Goal: Transaction & Acquisition: Purchase product/service

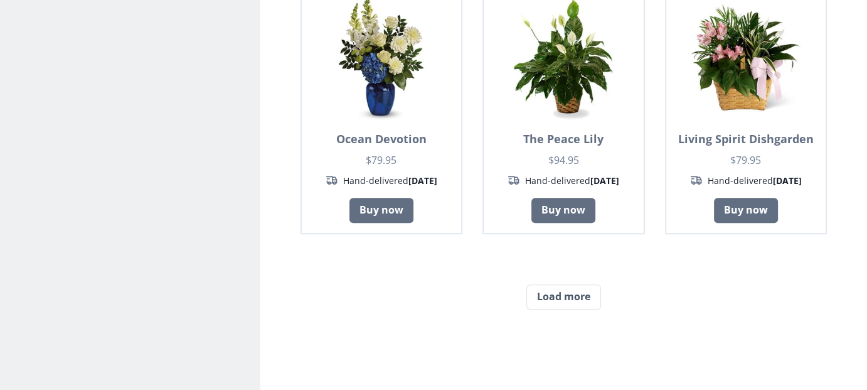
scroll to position [1130, 0]
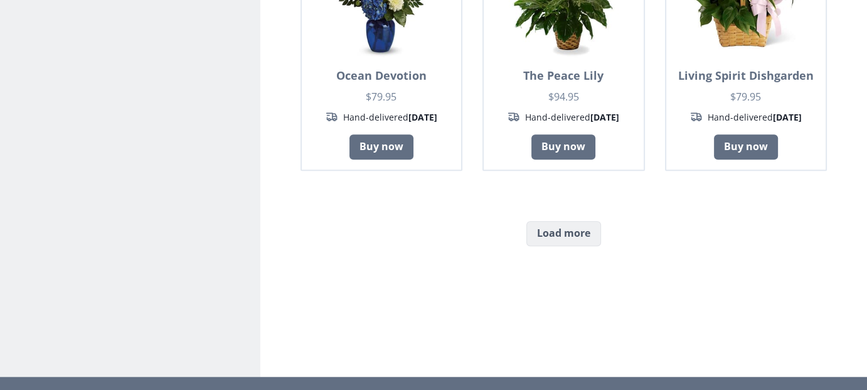
click at [557, 221] on button "Load more" at bounding box center [564, 233] width 75 height 25
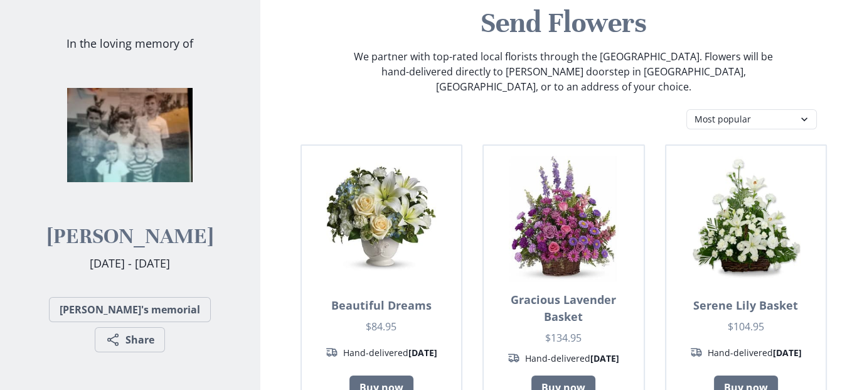
scroll to position [188, 0]
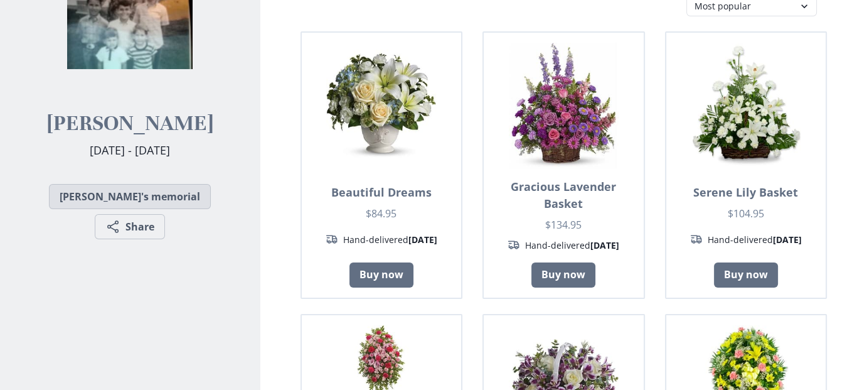
click at [113, 202] on link "[PERSON_NAME]'s memorial" at bounding box center [130, 196] width 162 height 25
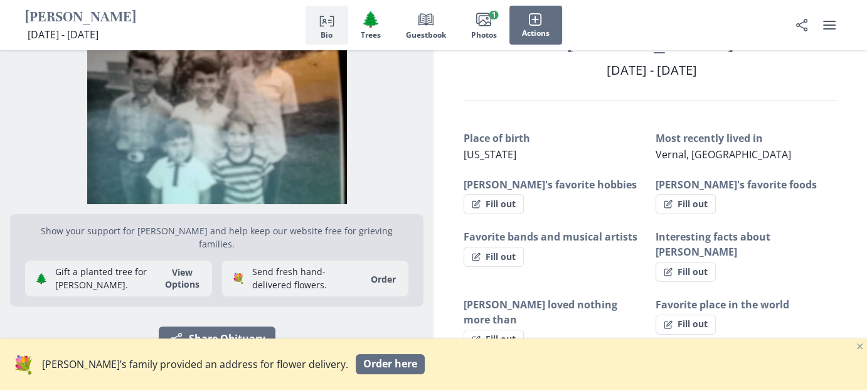
scroll to position [126, 0]
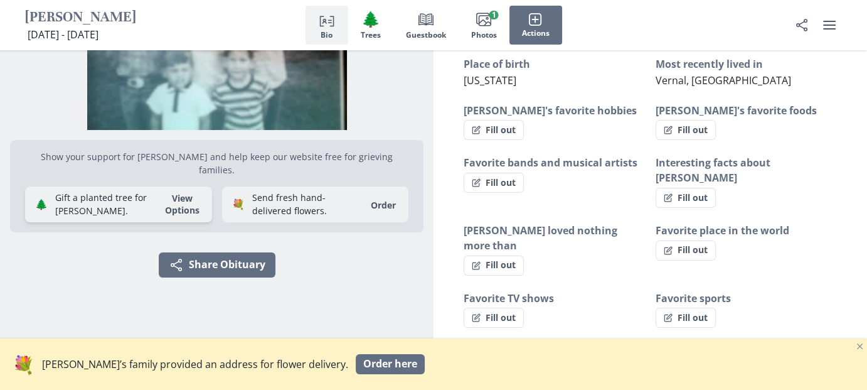
click at [191, 192] on button "View Options" at bounding box center [183, 204] width 50 height 24
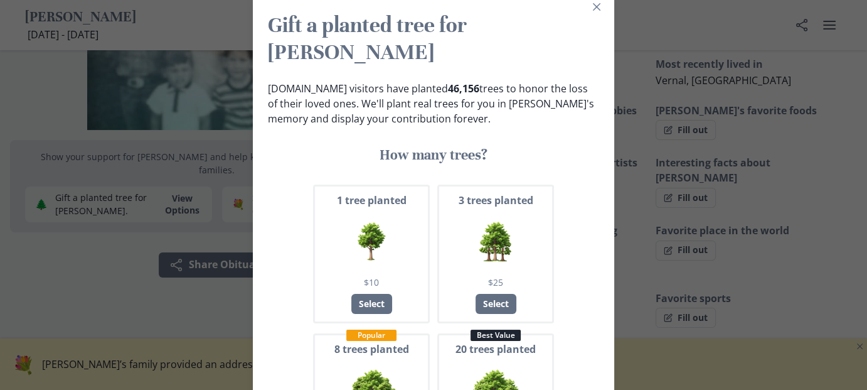
scroll to position [0, 0]
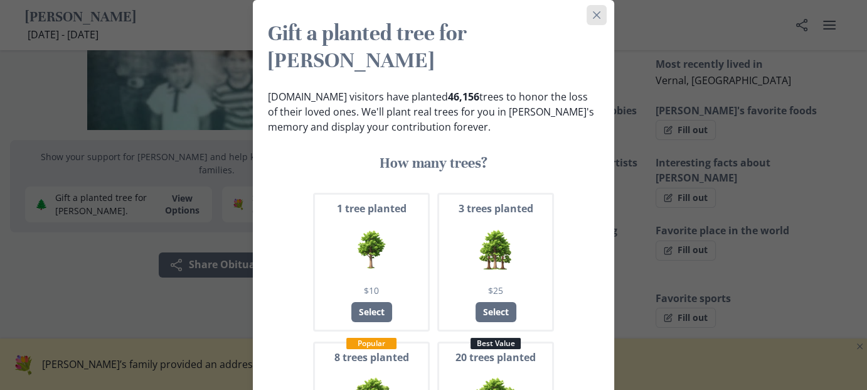
click at [598, 19] on button "Close" at bounding box center [597, 15] width 20 height 20
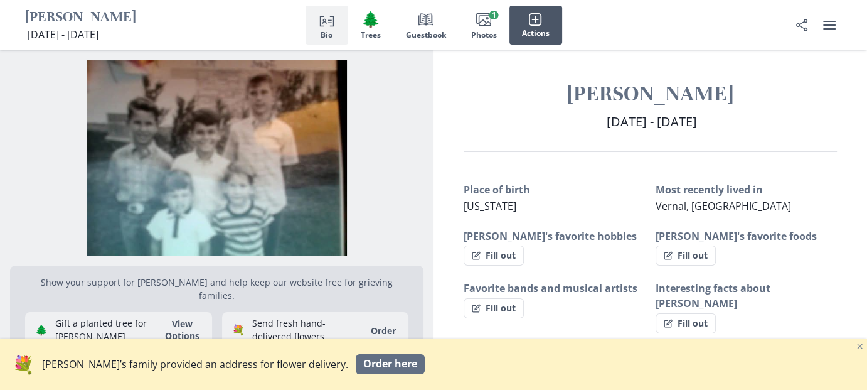
click at [533, 21] on icon "button" at bounding box center [535, 20] width 14 height 14
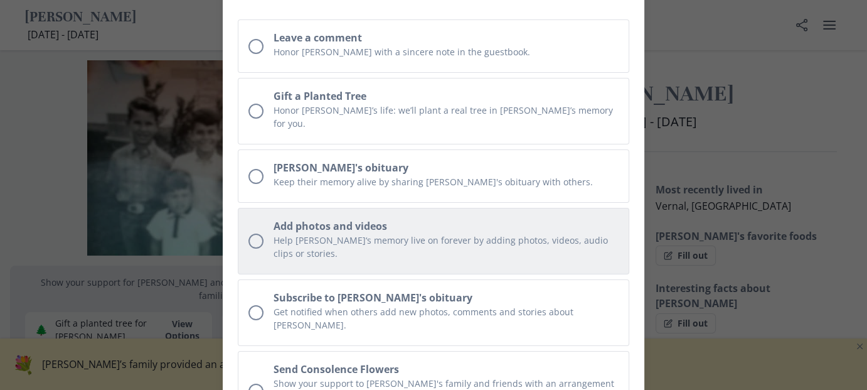
scroll to position [188, 0]
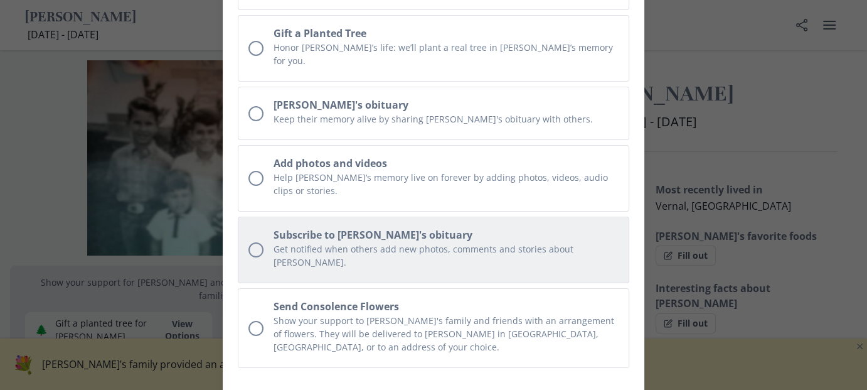
click at [254, 242] on div "Unchecked circle" at bounding box center [256, 249] width 15 height 15
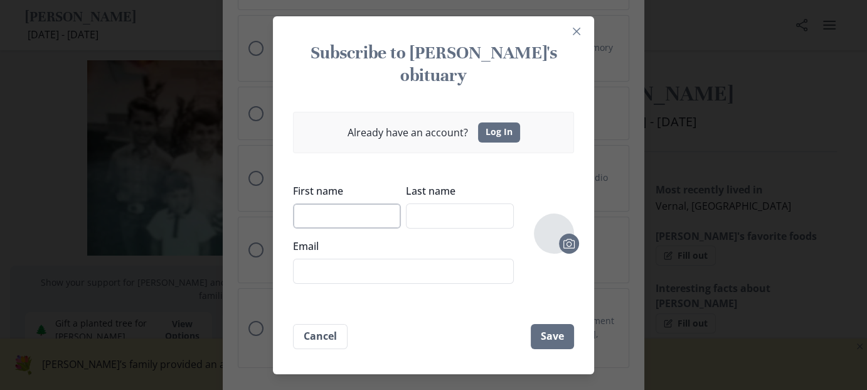
drag, startPoint x: 552, startPoint y: 241, endPoint x: 348, endPoint y: 202, distance: 208.3
click at [348, 203] on input "First name" at bounding box center [347, 215] width 108 height 25
type input "Sharon"
type input "Bortolameolli"
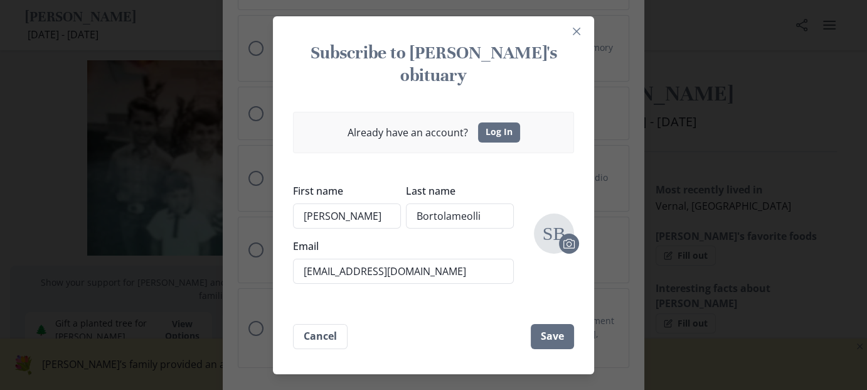
drag, startPoint x: 421, startPoint y: 264, endPoint x: 278, endPoint y: 267, distance: 142.5
click at [278, 267] on section "Subscribe to Richard's obituary Already have an account? Log In First name Shar…" at bounding box center [433, 195] width 321 height 358
type input "sharonannbort@gmail.com"
click at [567, 326] on button "Save" at bounding box center [552, 336] width 43 height 25
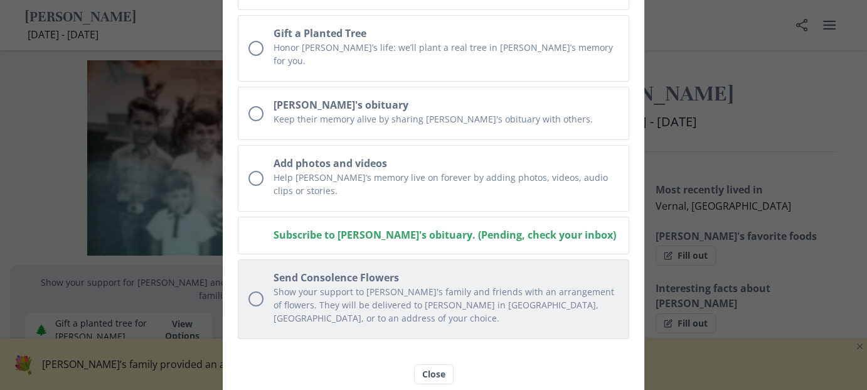
scroll to position [187, 0]
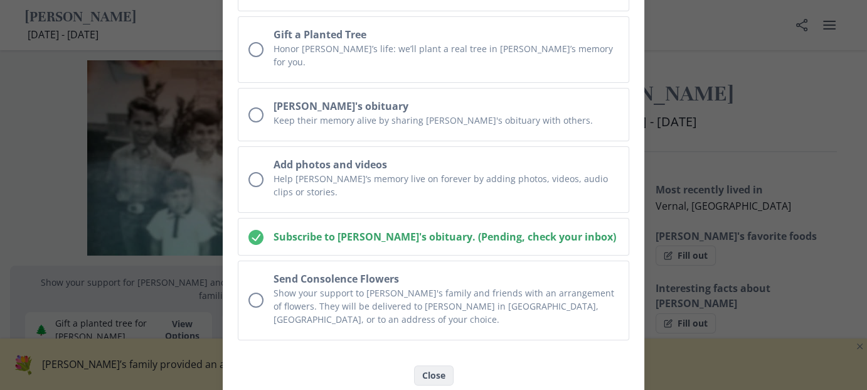
click at [444, 365] on button "Close" at bounding box center [434, 375] width 40 height 20
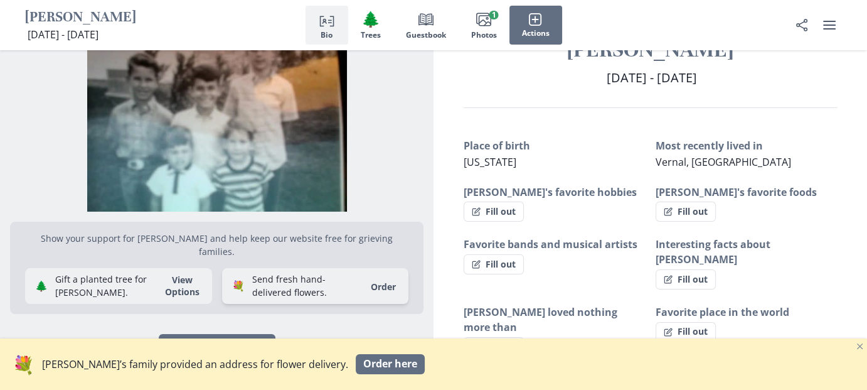
scroll to position [188, 0]
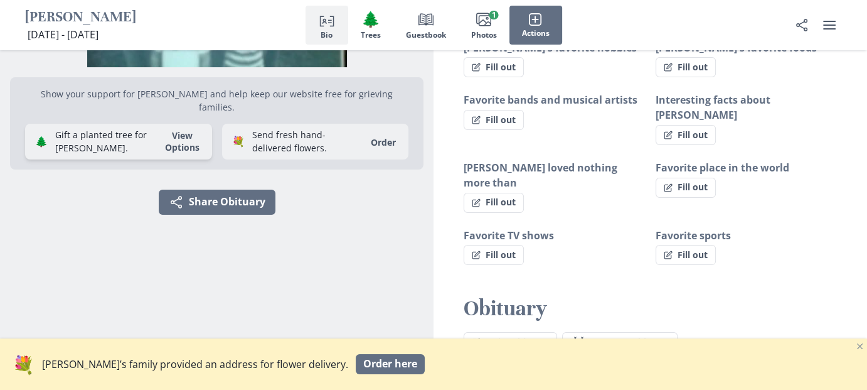
click at [158, 131] on button "View Options" at bounding box center [183, 141] width 50 height 24
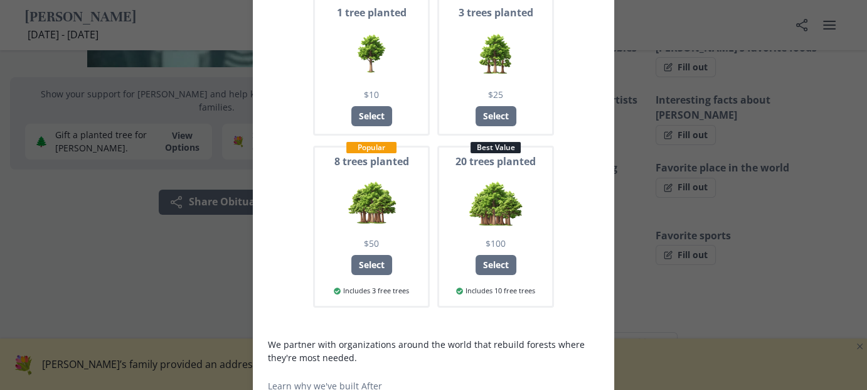
scroll to position [0, 0]
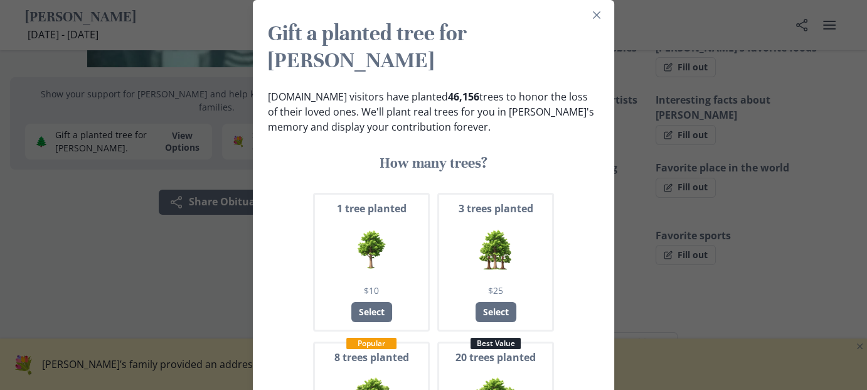
click at [465, 222] on div at bounding box center [495, 249] width 113 height 54
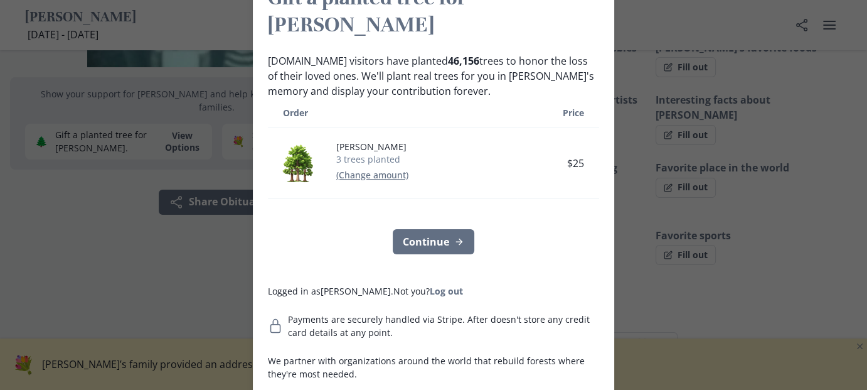
scroll to position [52, 0]
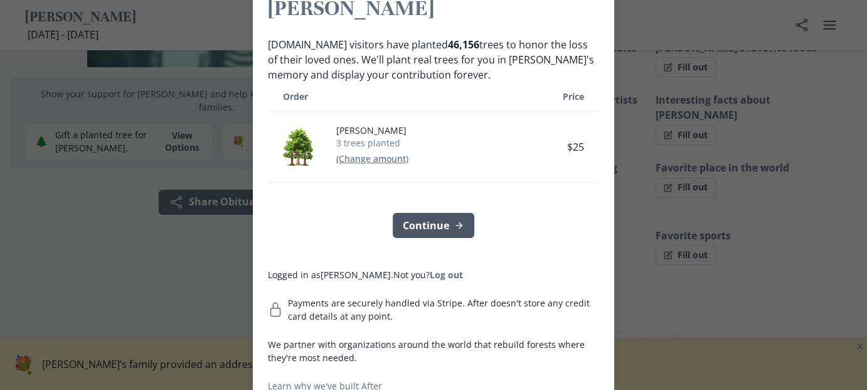
click at [427, 213] on button "Continue" at bounding box center [434, 225] width 82 height 25
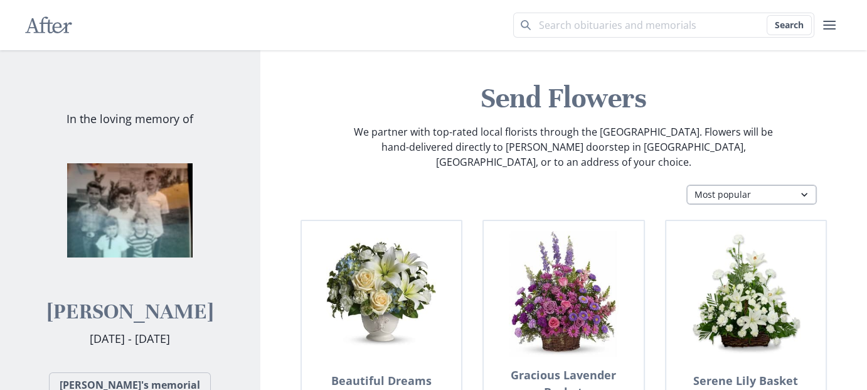
click at [763, 185] on select "Most popular Table arrangements Baskets Plants Funerals Standing sprays Wreaths…" at bounding box center [752, 195] width 131 height 20
select select "fp"
click at [687, 185] on select "Most popular Table arrangements Baskets Plants Funerals Standing sprays Wreaths…" at bounding box center [752, 195] width 131 height 20
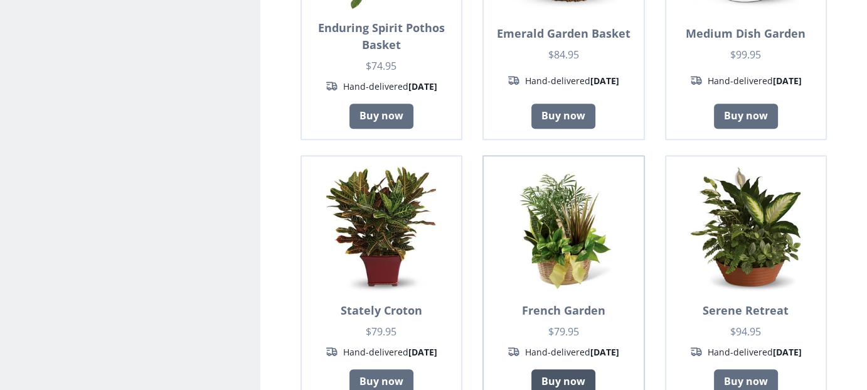
scroll to position [1004, 0]
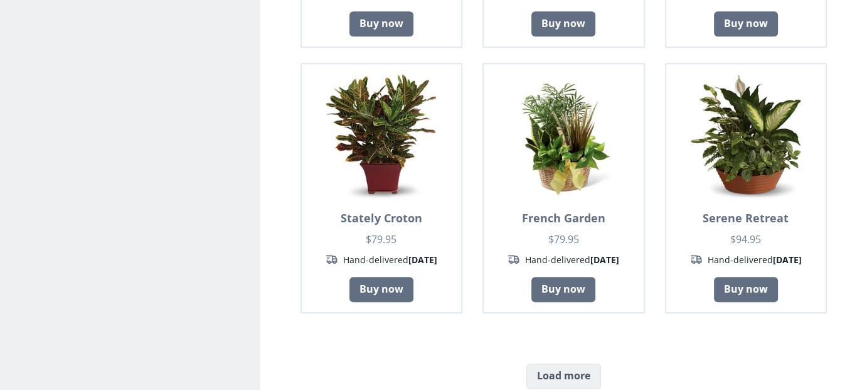
click at [562, 363] on button "Load more" at bounding box center [564, 375] width 75 height 25
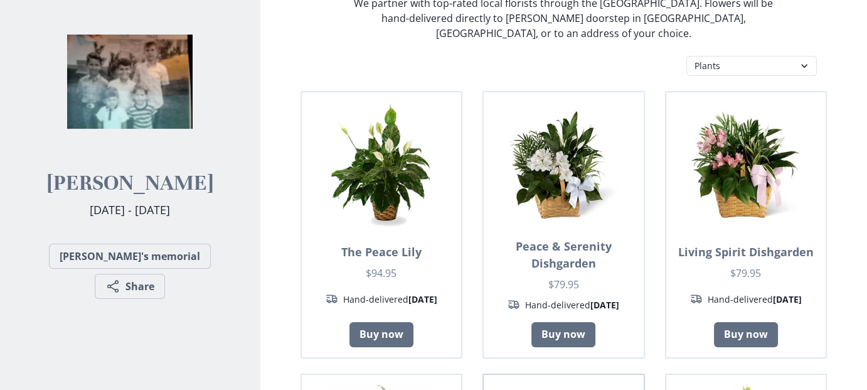
scroll to position [126, 0]
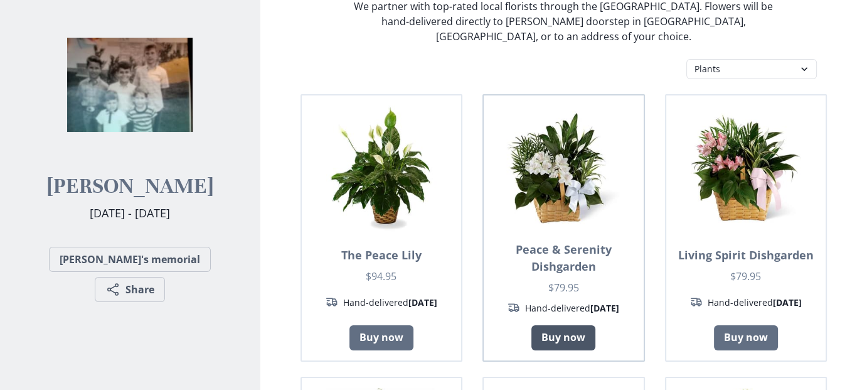
click at [555, 325] on link "Buy now" at bounding box center [564, 337] width 64 height 25
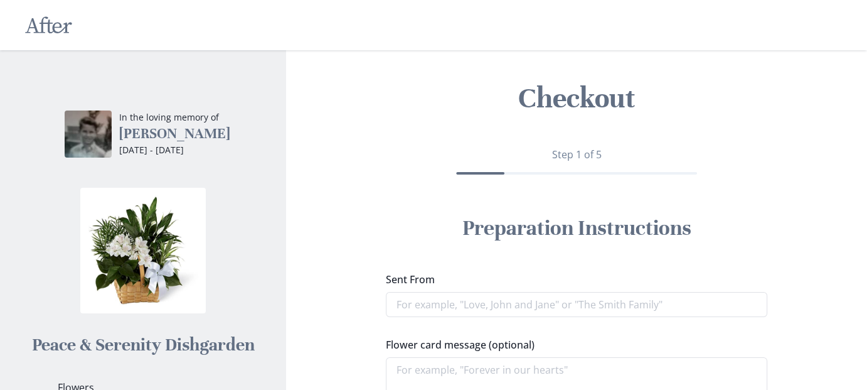
click at [119, 139] on h3 "[PERSON_NAME]" at bounding box center [174, 134] width 111 height 18
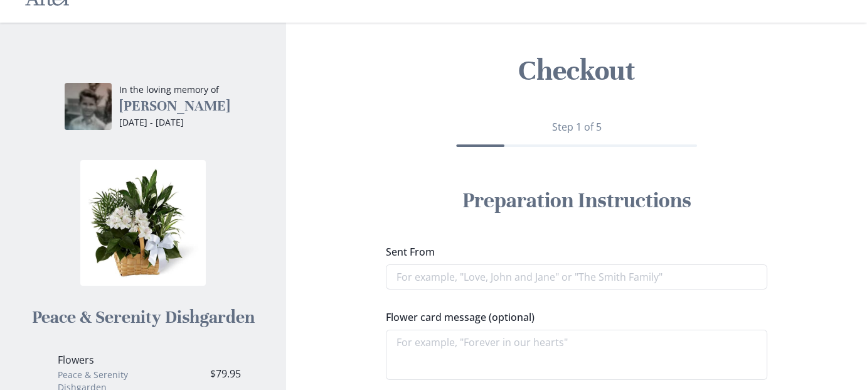
scroll to position [265, 0]
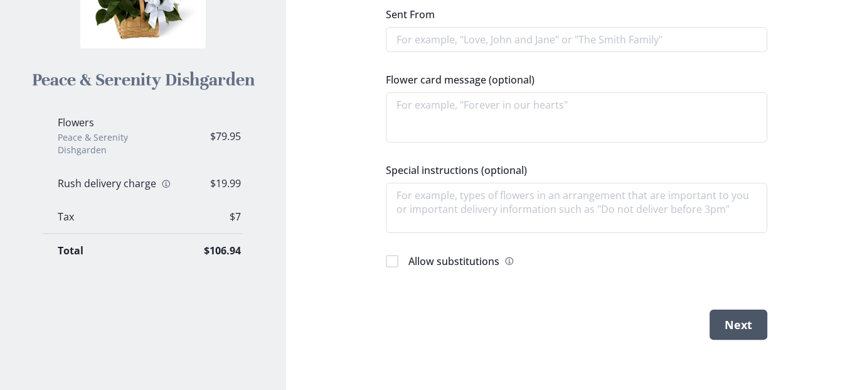
click at [738, 332] on button "Next" at bounding box center [739, 324] width 58 height 30
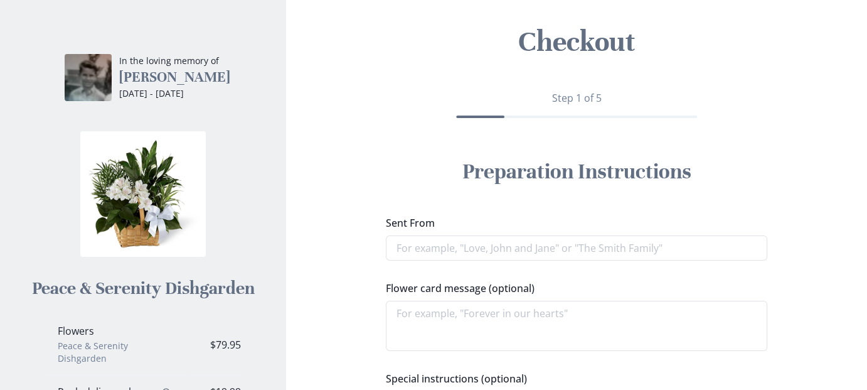
scroll to position [0, 0]
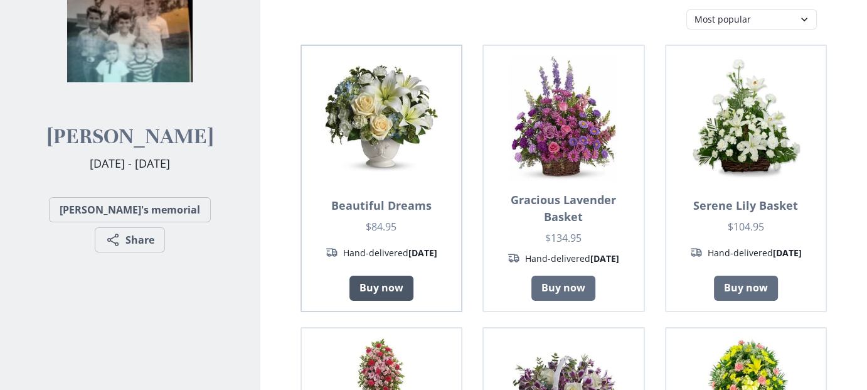
scroll to position [188, 0]
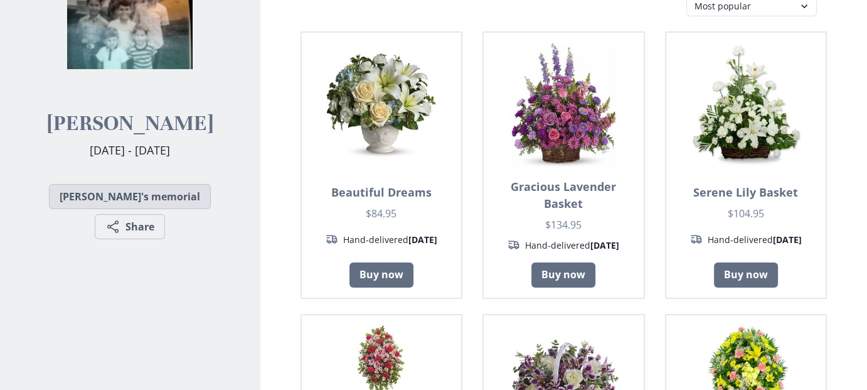
click at [49, 193] on link "Richard's memorial" at bounding box center [130, 196] width 162 height 25
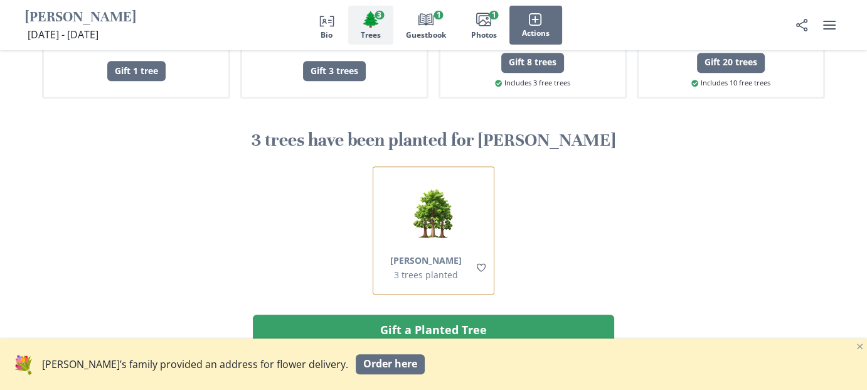
scroll to position [879, 0]
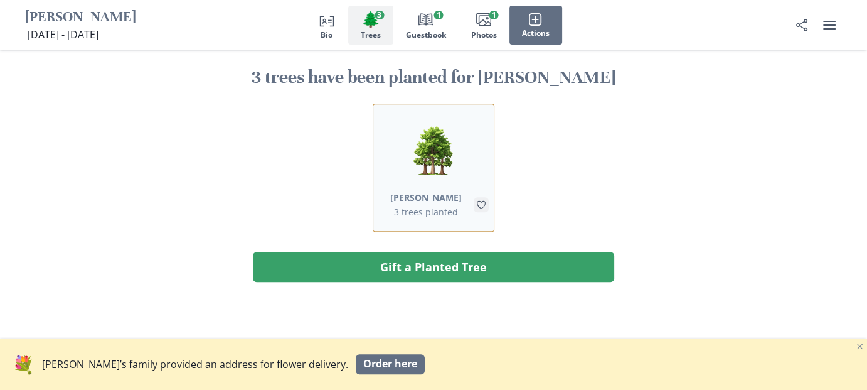
click at [480, 200] on icon "Like" at bounding box center [481, 205] width 11 height 11
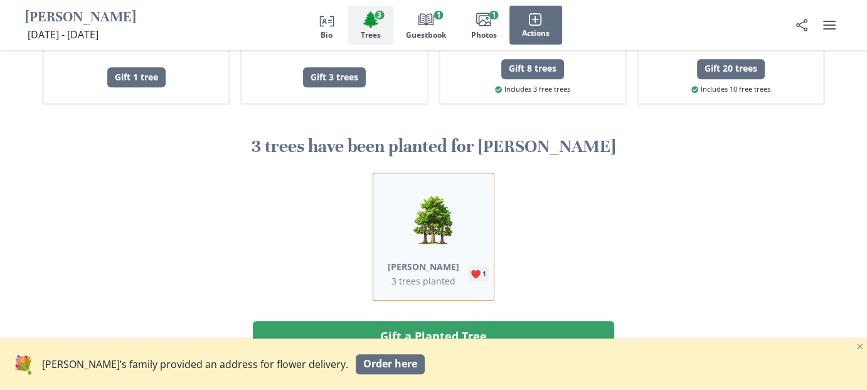
scroll to position [816, 0]
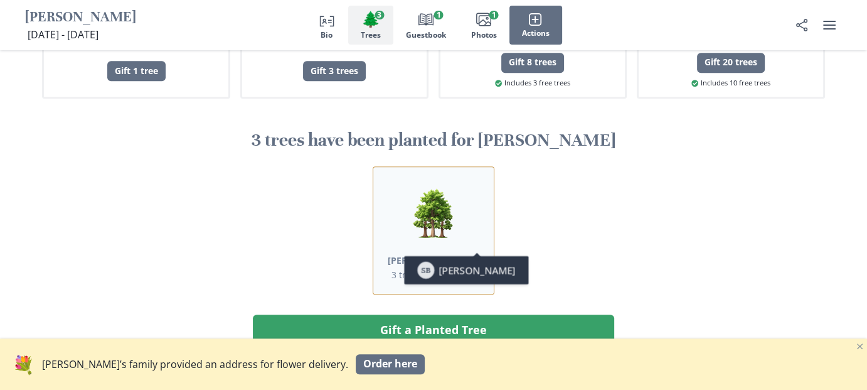
click at [481, 263] on div "1" at bounding box center [483, 267] width 5 height 9
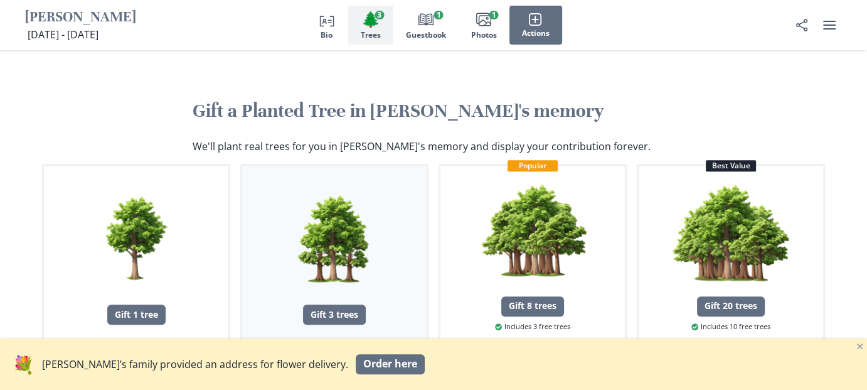
scroll to position [502, 0]
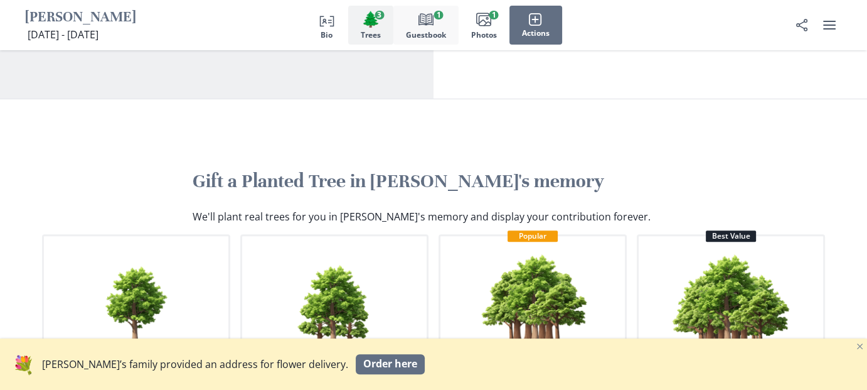
click at [417, 24] on button "Book Guestbook 1" at bounding box center [426, 25] width 65 height 39
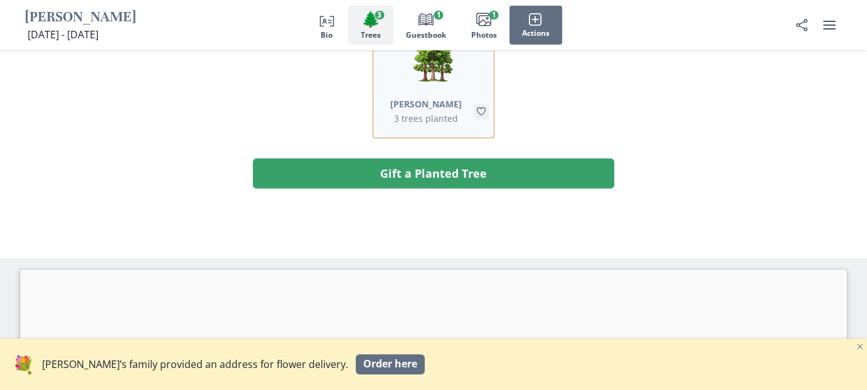
scroll to position [847, 0]
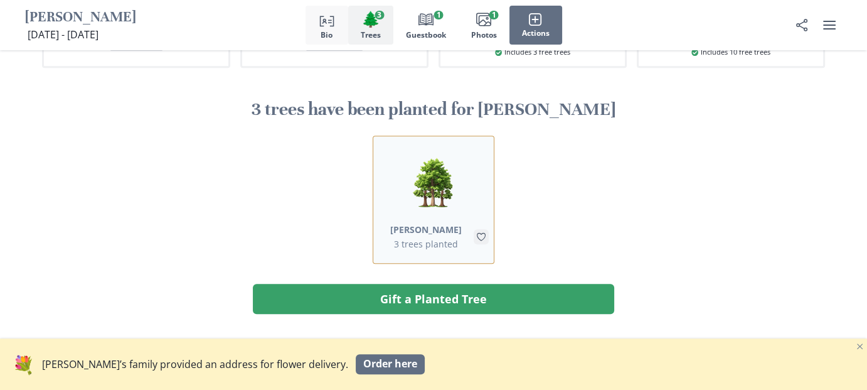
click at [323, 28] on button "Person profile Bio" at bounding box center [327, 25] width 43 height 39
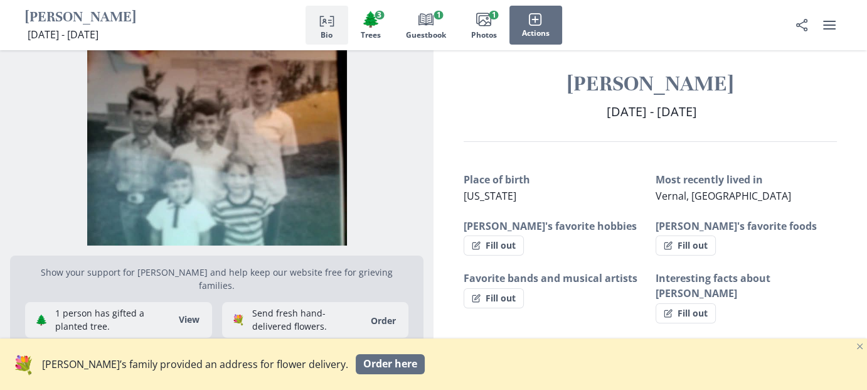
scroll to position [10, 0]
click at [540, 18] on icon "button" at bounding box center [535, 20] width 14 height 14
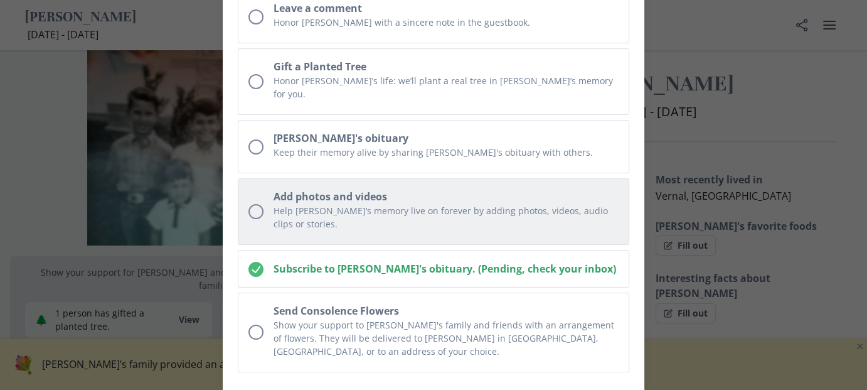
scroll to position [187, 0]
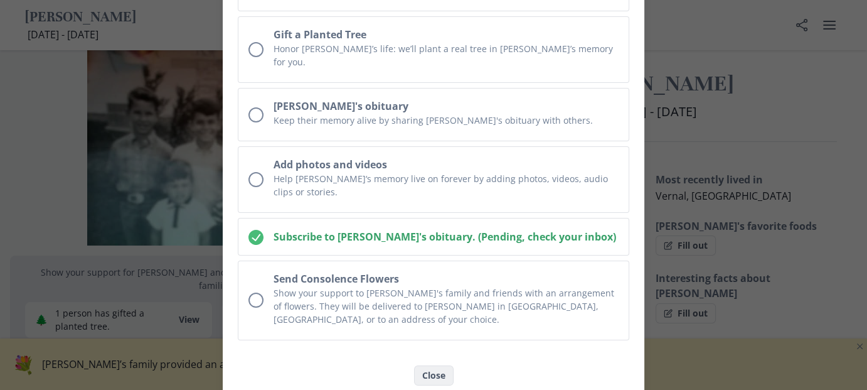
click at [439, 365] on button "Close" at bounding box center [434, 375] width 40 height 20
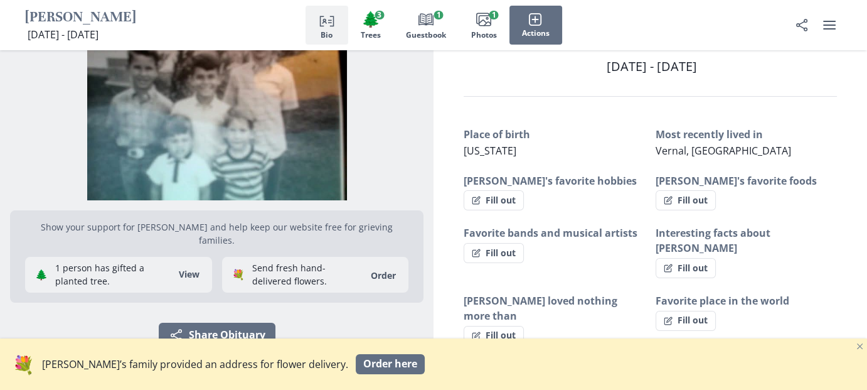
scroll to position [136, 0]
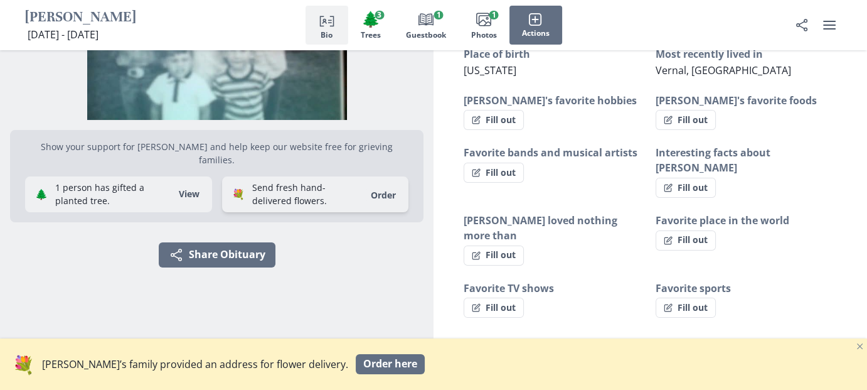
click at [363, 190] on link "Order" at bounding box center [383, 195] width 40 height 12
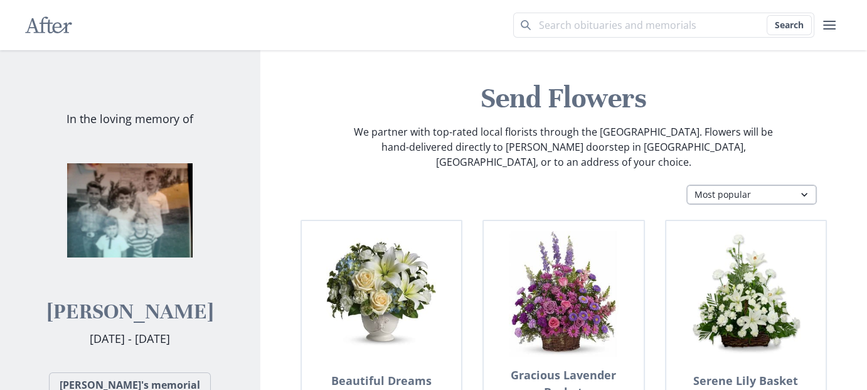
click at [787, 185] on select "Most popular Table arrangements Baskets Plants Funerals Standing sprays Wreaths…" at bounding box center [752, 195] width 131 height 20
click at [687, 185] on select "Most popular Table arrangements Baskets Plants Funerals Standing sprays Wreaths…" at bounding box center [752, 195] width 131 height 20
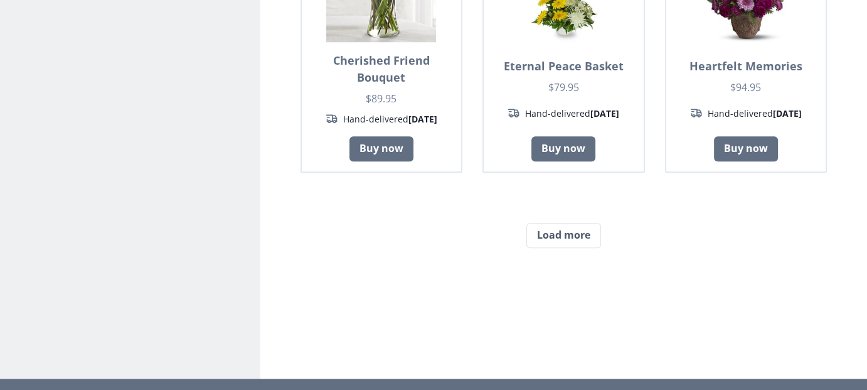
scroll to position [1130, 0]
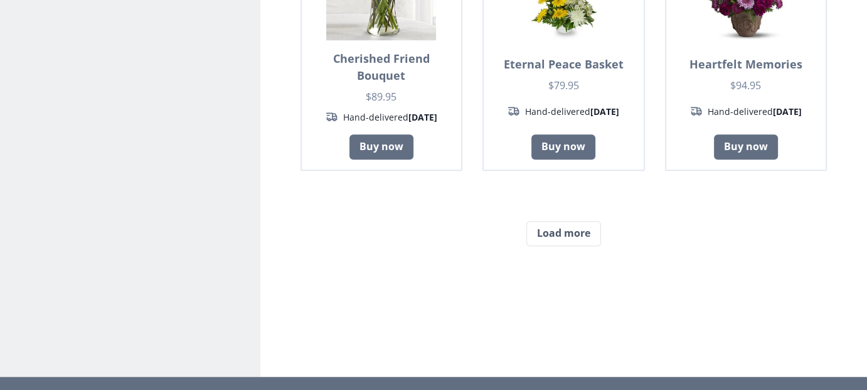
click at [532, 221] on button "Load more" at bounding box center [564, 233] width 75 height 25
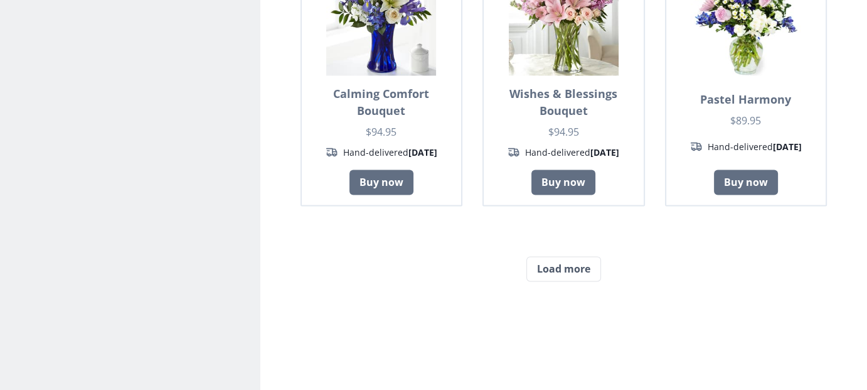
scroll to position [2260, 0]
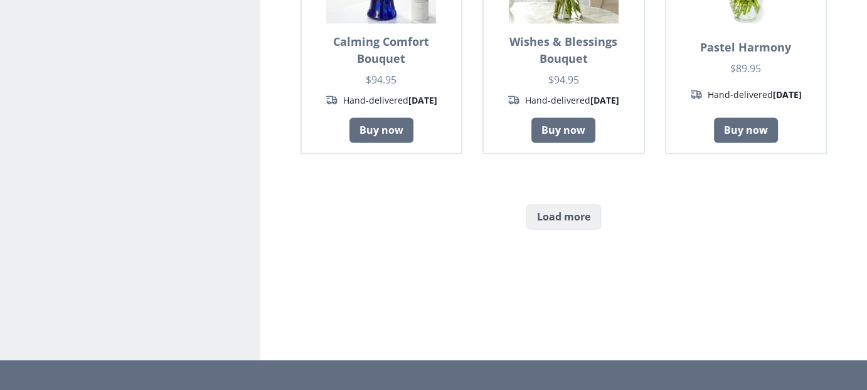
click at [569, 204] on button "Load more" at bounding box center [564, 216] width 75 height 25
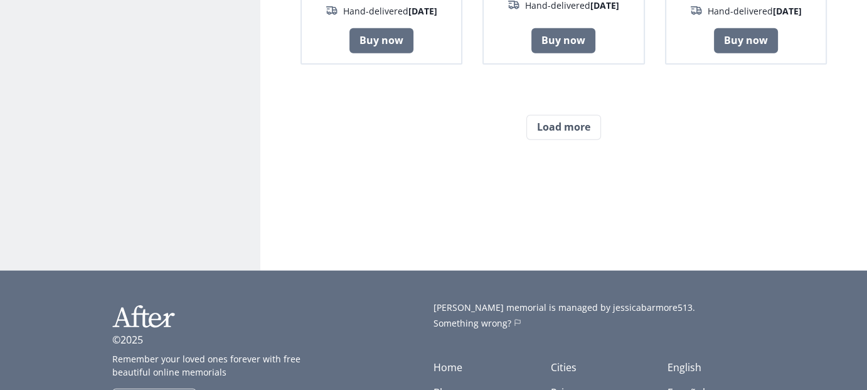
scroll to position [3515, 0]
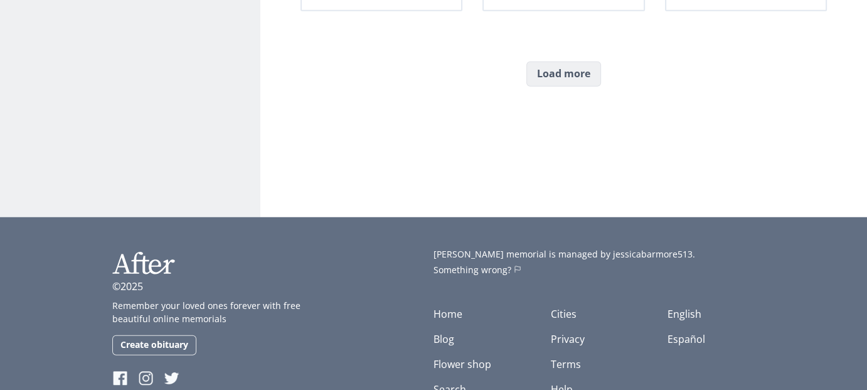
click at [569, 62] on button "Load more" at bounding box center [564, 74] width 75 height 25
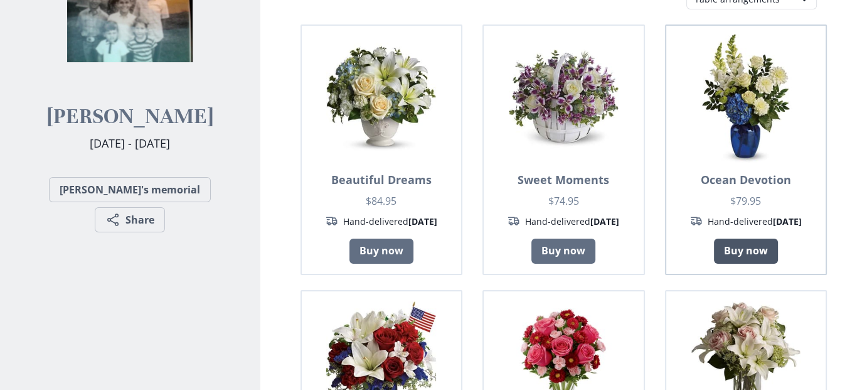
scroll to position [0, 0]
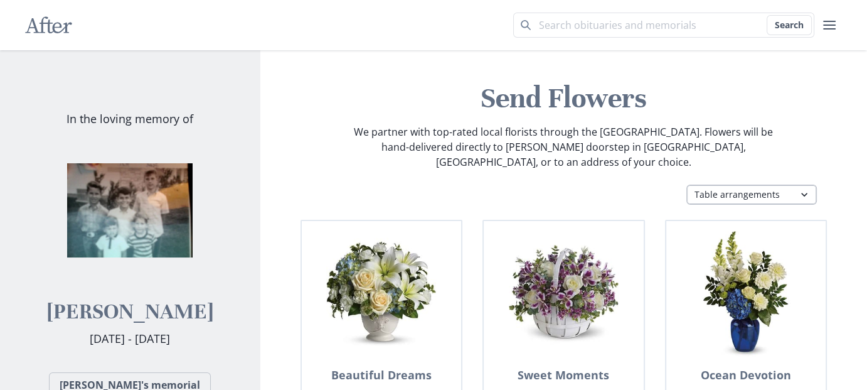
click at [701, 185] on select "Most popular Table arrangements Baskets Plants Funerals Standing sprays Wreaths…" at bounding box center [752, 195] width 131 height 20
click at [687, 185] on select "Most popular Table arrangements Baskets Plants Funerals Standing sprays Wreaths…" at bounding box center [752, 195] width 131 height 20
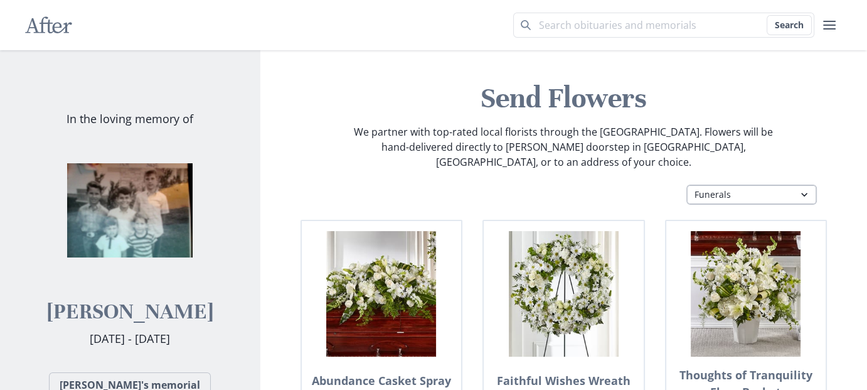
click at [797, 185] on select "Most popular Table arrangements Baskets Plants Funerals Standing sprays Wreaths…" at bounding box center [752, 195] width 131 height 20
select select "fp"
click at [687, 185] on select "Most popular Table arrangements Baskets Plants Funerals Standing sprays Wreaths…" at bounding box center [752, 195] width 131 height 20
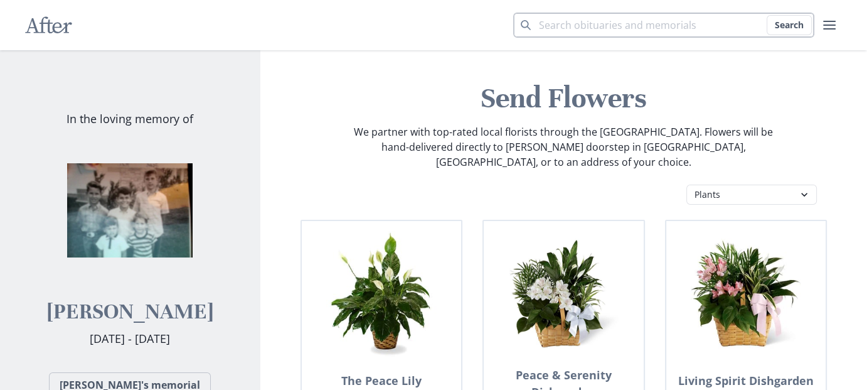
click at [619, 29] on input "Search term" at bounding box center [663, 25] width 301 height 25
type input "plants"
click at [767, 15] on button "Search" at bounding box center [789, 25] width 45 height 20
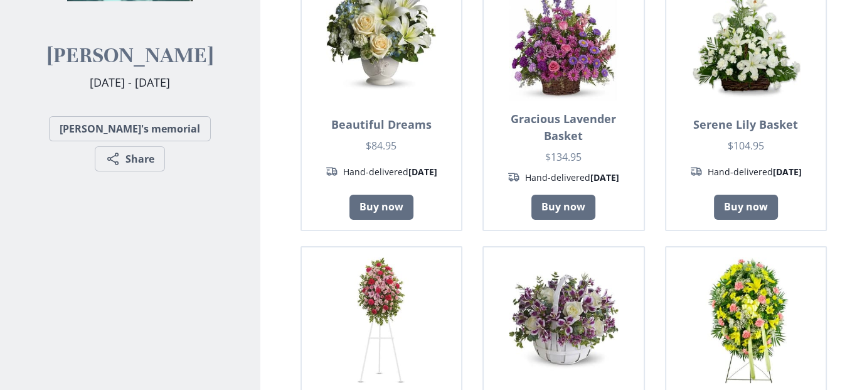
scroll to position [63, 0]
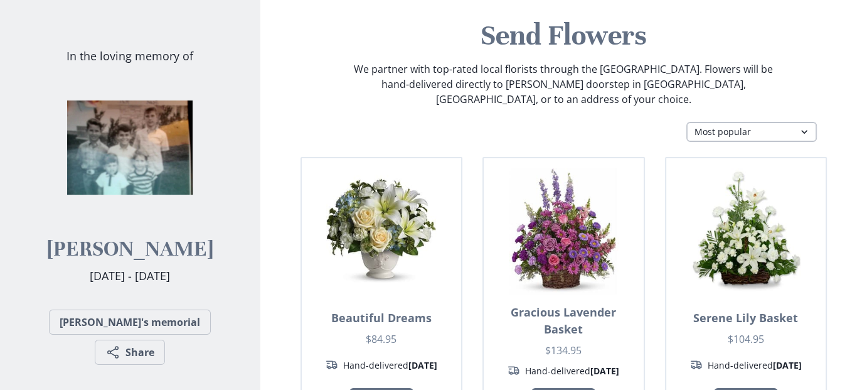
click at [744, 124] on select "Most popular Table arrangements Baskets Plants Funerals Standing sprays Wreaths…" at bounding box center [752, 132] width 131 height 20
select select "fp"
click at [687, 122] on select "Most popular Table arrangements Baskets Plants Funerals Standing sprays Wreaths…" at bounding box center [752, 132] width 131 height 20
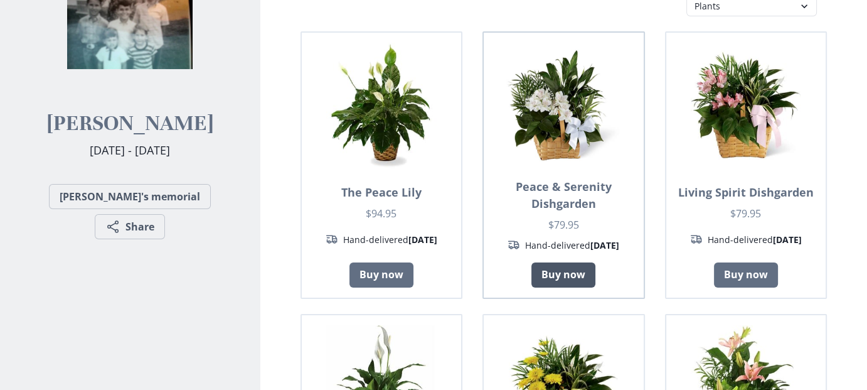
scroll to position [251, 0]
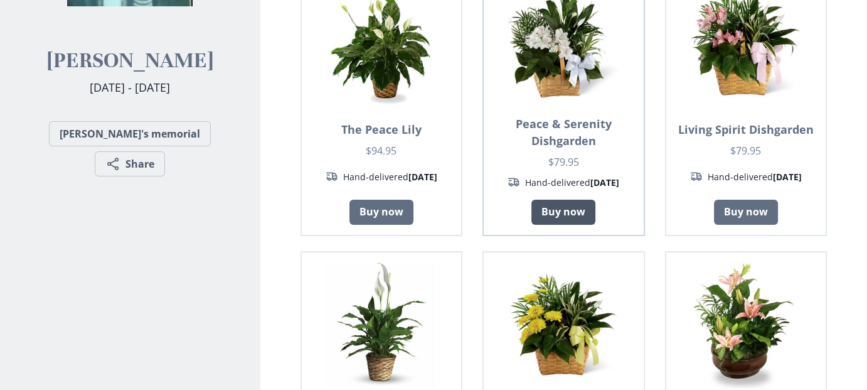
click at [565, 200] on link "Buy now" at bounding box center [564, 212] width 64 height 25
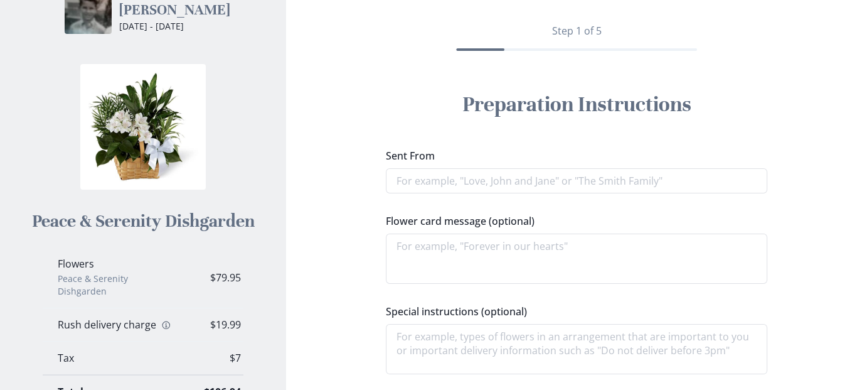
scroll to position [126, 0]
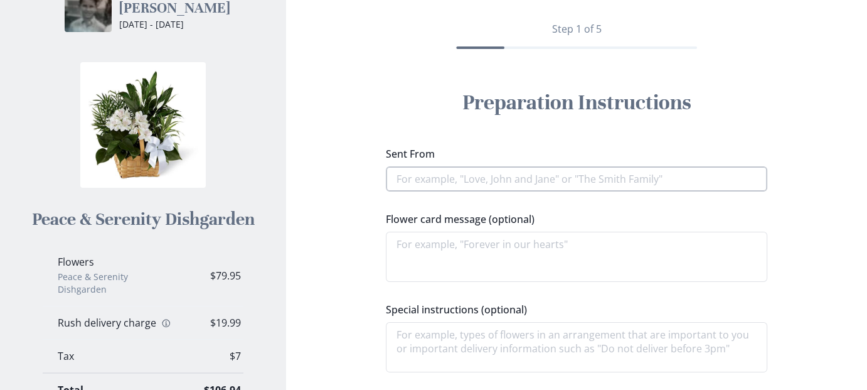
click at [554, 184] on input "Sent From" at bounding box center [577, 178] width 382 height 25
type textarea "x"
type input "S"
type textarea "x"
type input "Sh"
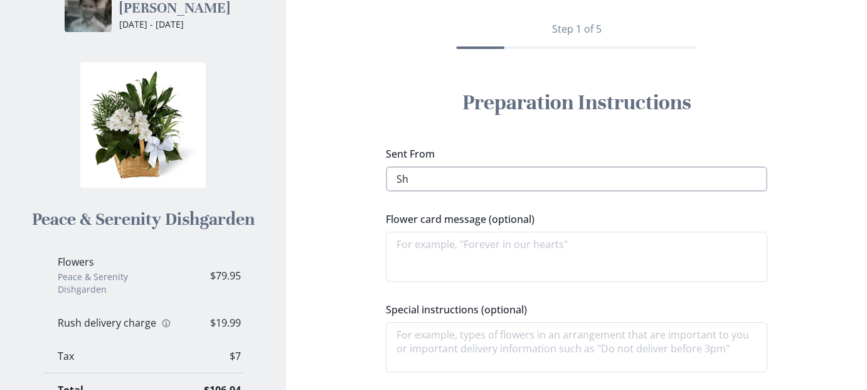
type textarea "x"
type input "Sha"
type textarea "x"
type input "Shar"
type textarea "x"
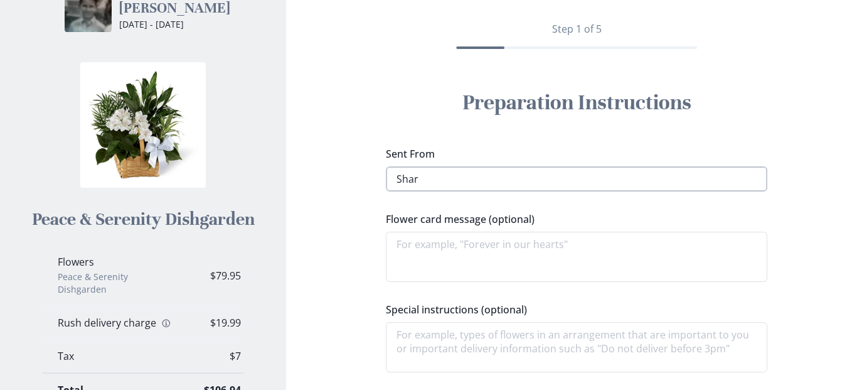
type input "Sharo"
type textarea "x"
type input "Sharom"
type textarea "x"
type input "Sharo"
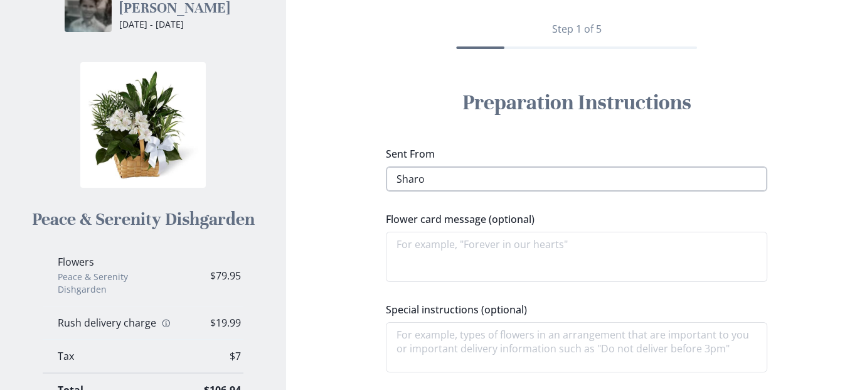
type textarea "x"
type input "Sharon"
type textarea "x"
type input "Sharon"
type textarea "x"
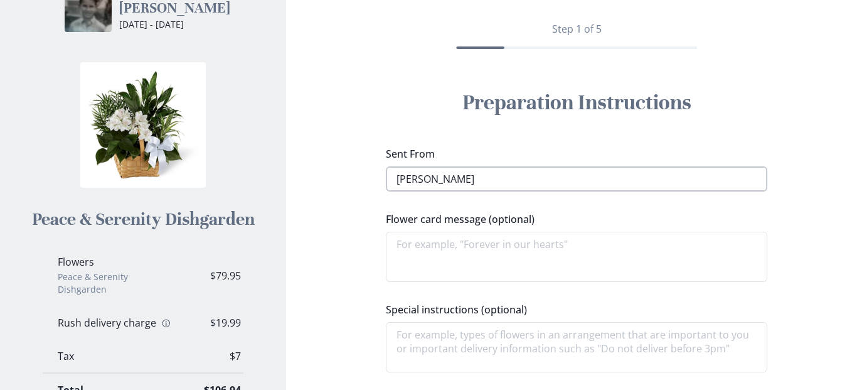
type input "Sharon a"
type textarea "x"
type input "Sharon an"
type textarea "x"
type input "Sharon and"
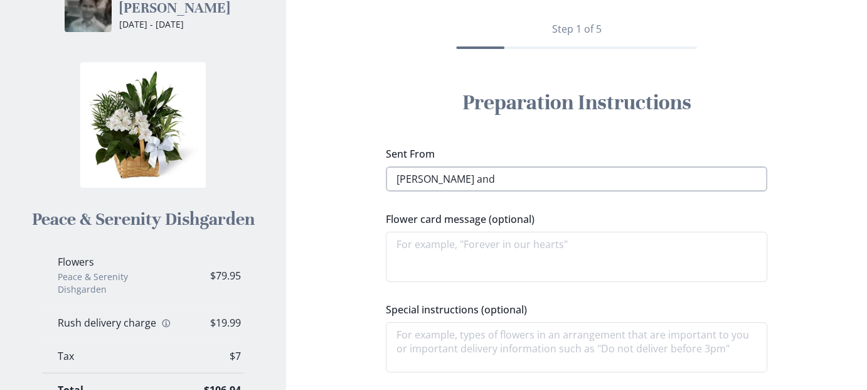
type textarea "x"
type input "Sharon and"
type textarea "x"
type input "Sharon and J"
type textarea "x"
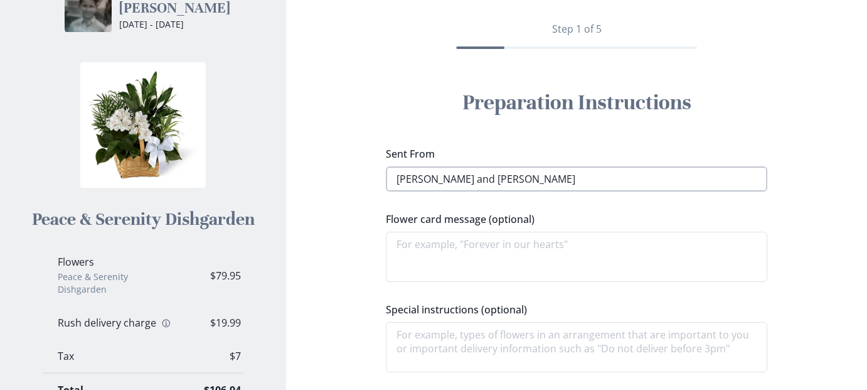
type input "Sharon and Jos"
type textarea "x"
type input "Sharon and Jose"
type textarea "x"
type input "Sharon and Jose"
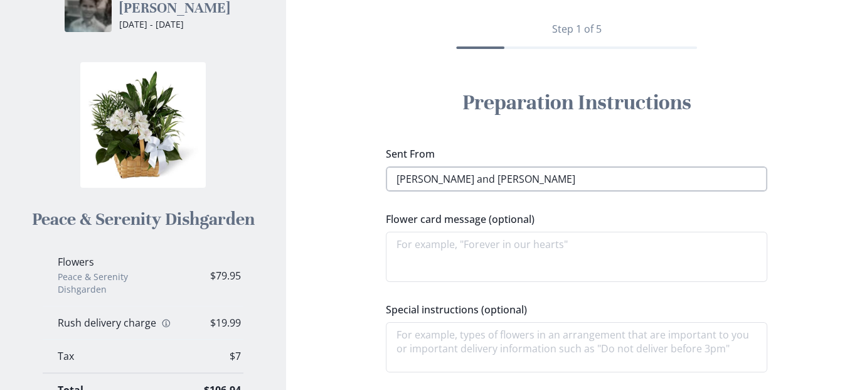
type textarea "x"
type input "Sharon and Jose p"
type textarea "x"
type input "Sharon and Jose"
type textarea "x"
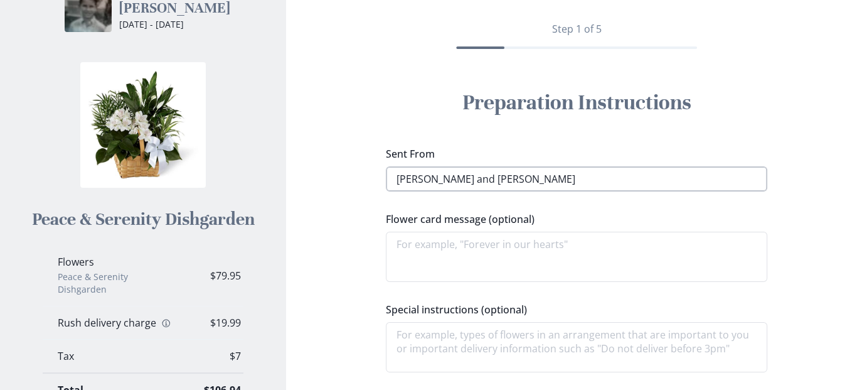
type input "Sharon and Jose"
type textarea "x"
type input "Sharon and Josep"
type textarea "x"
type input "Sharon and Joseph"
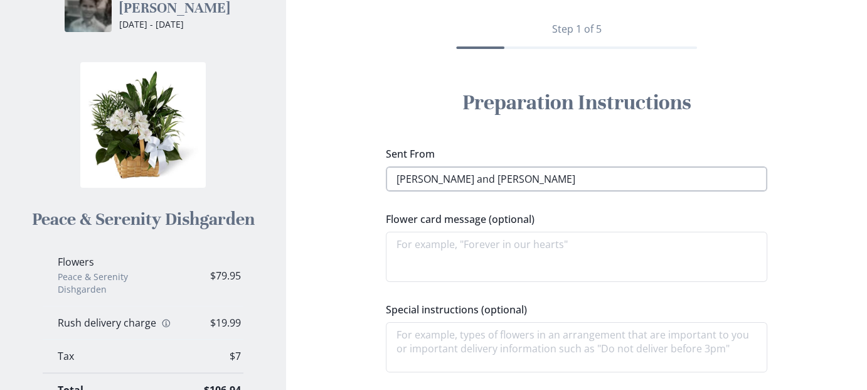
type textarea "x"
type input "Sharon and Joseph"
type textarea "x"
type input "Sharon and Joseph B"
type textarea "x"
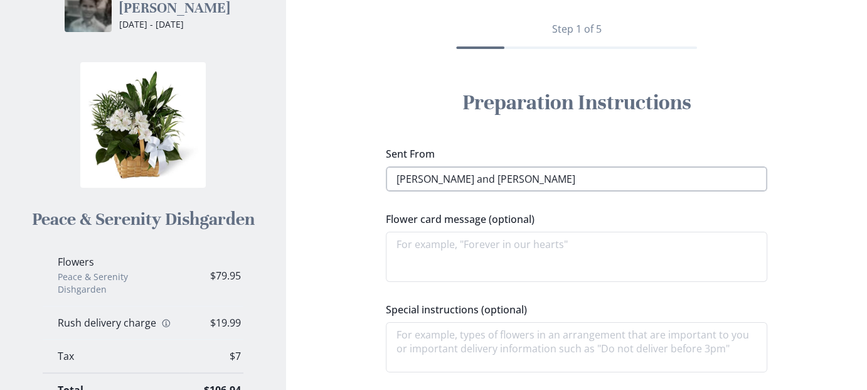
type input "Sharon and Joseph Bo"
type textarea "x"
type input "Sharon and Joseph Bor"
type textarea "x"
type input "Sharon and Joseph Bort"
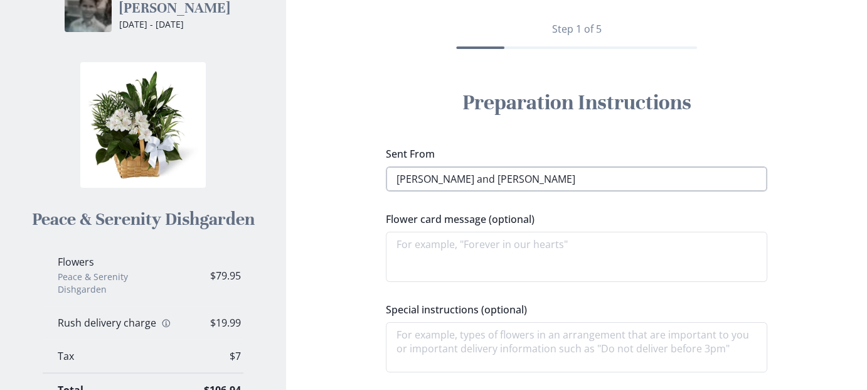
type textarea "x"
type input "Sharon and Joseph Borto"
type textarea "x"
type input "Sharon and Joseph Bortol"
type textarea "x"
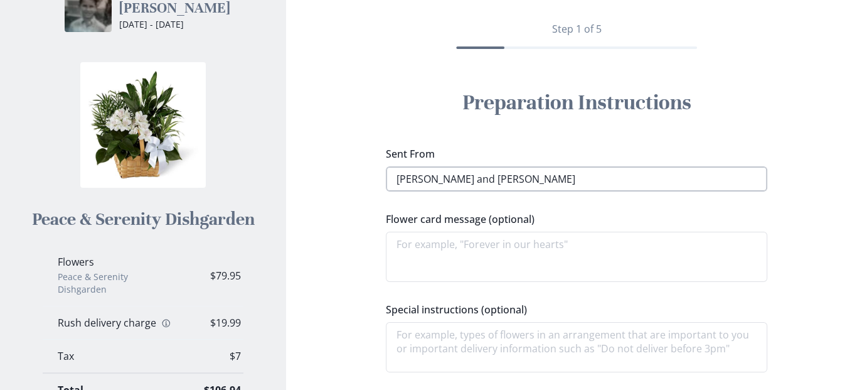
type input "Sharon and Joseph Bortola"
type textarea "x"
type input "Sharon and Joseph Bortolam"
type textarea "x"
type input "Sharon and Joseph Bortolame"
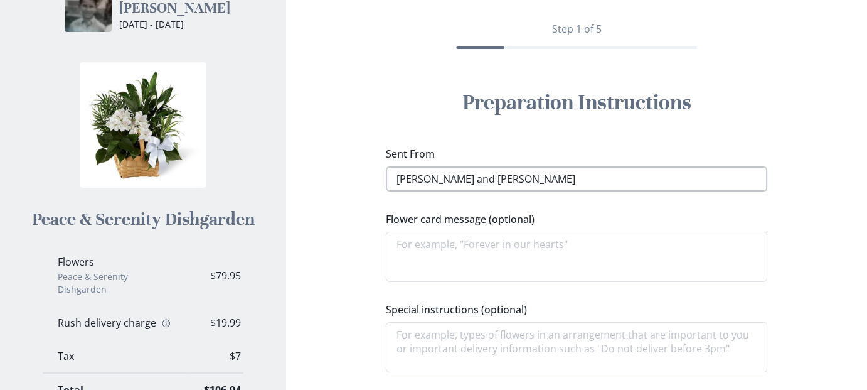
type textarea "x"
type input "Sharon and Joseph Bortolameo"
type textarea "x"
type input "Sharon and Joseph Bortolameol"
type textarea "x"
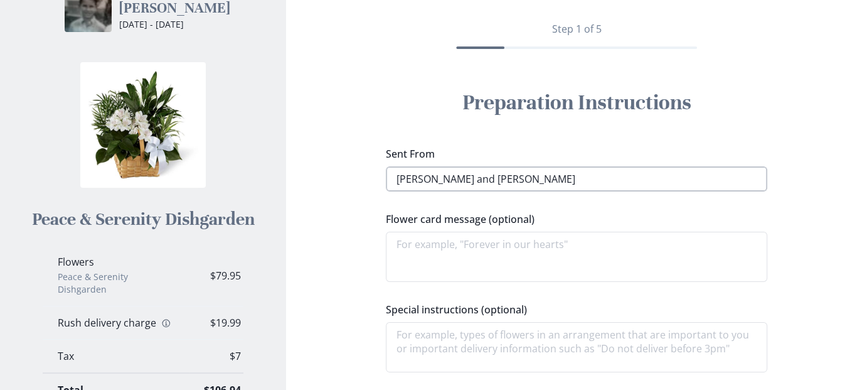
type input "Sharon and Joseph Bortolameoll"
type textarea "x"
type input "Sharon and Joseph Bortolameolli"
click at [524, 257] on textarea "Flower card message (optional)" at bounding box center [577, 257] width 382 height 50
type textarea "x"
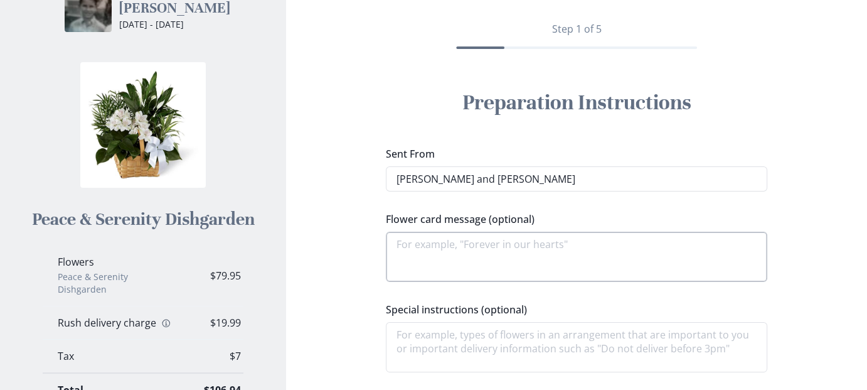
type textarea "M"
type textarea "x"
type textarea "MA"
type textarea "x"
type textarea "MAy"
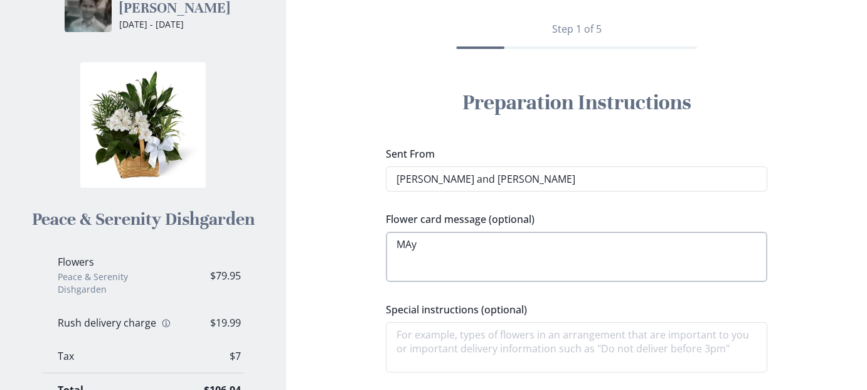
type textarea "x"
type textarea "MAy"
type textarea "x"
type textarea "MAy"
type textarea "x"
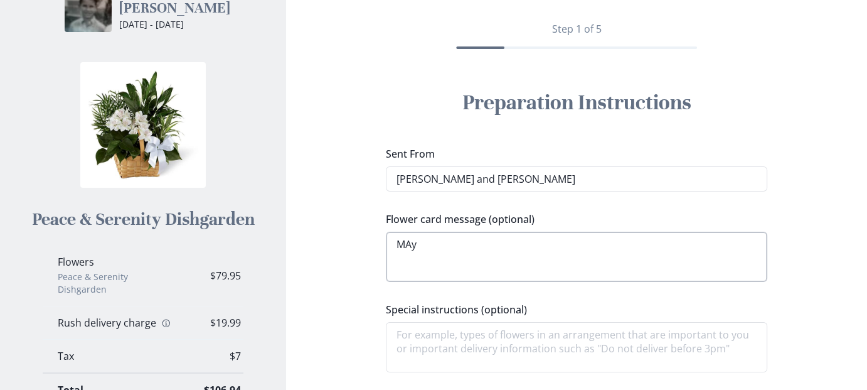
type textarea "MA"
type textarea "x"
type textarea "M"
type textarea "x"
type textarea "Ma"
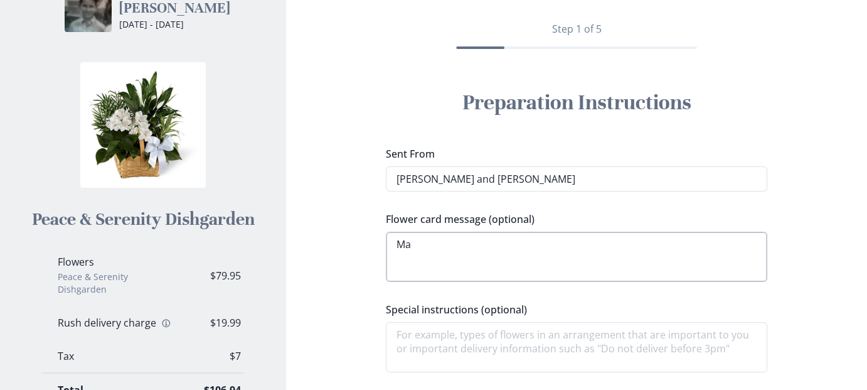
type textarea "x"
type textarea "May"
type textarea "x"
type textarea "May"
type textarea "x"
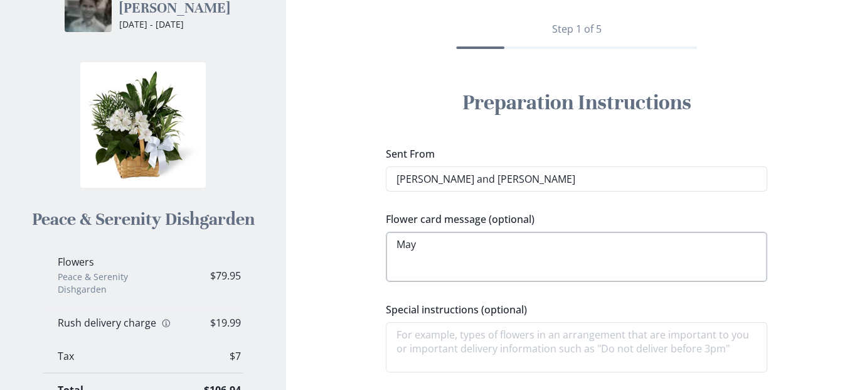
type textarea "May p"
type textarea "x"
type textarea "May pe"
type textarea "x"
type textarea "May pea"
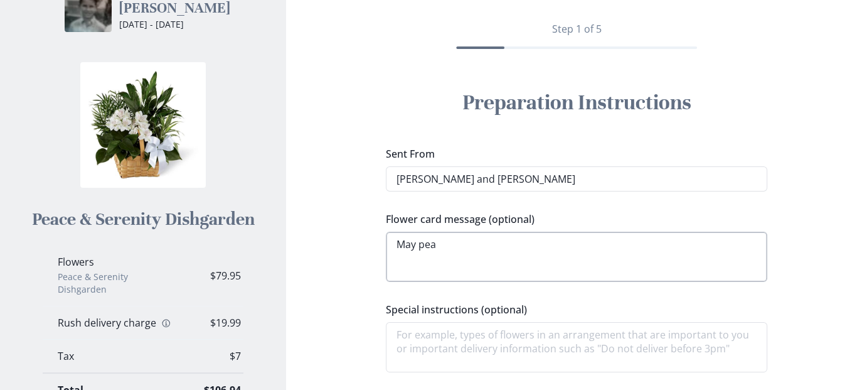
type textarea "x"
type textarea "May peaa"
type textarea "x"
type textarea "May peaac"
type textarea "x"
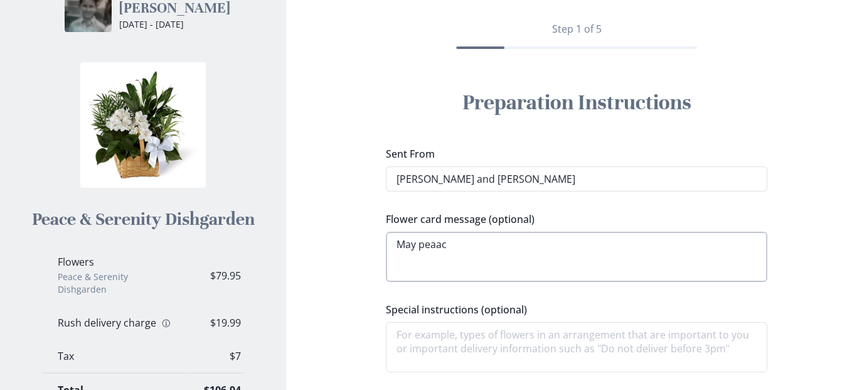
type textarea "May peaace"
type textarea "x"
type textarea "May peaace"
type textarea "x"
type textarea "May peaace"
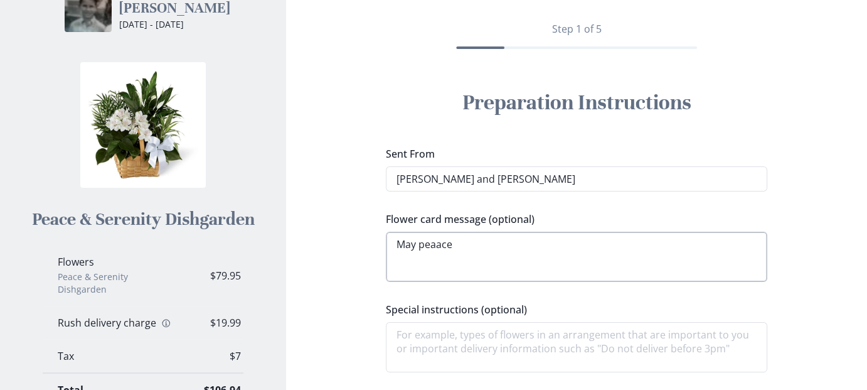
type textarea "x"
type textarea "May peaac"
type textarea "x"
type textarea "May peaa"
type textarea "x"
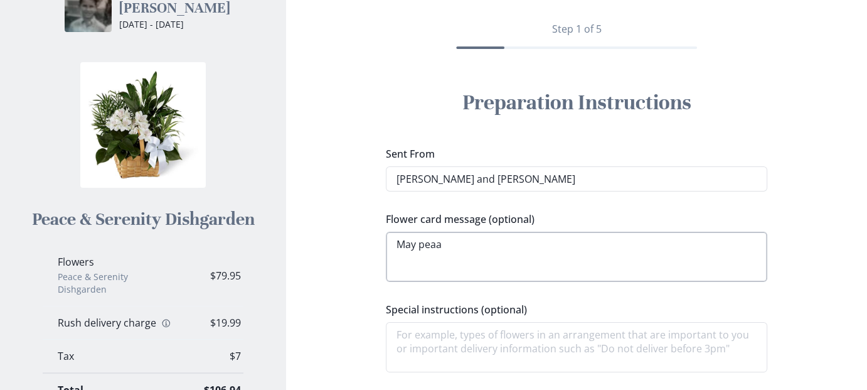
type textarea "May pea"
type textarea "x"
type textarea "May peac"
type textarea "x"
type textarea "May peace"
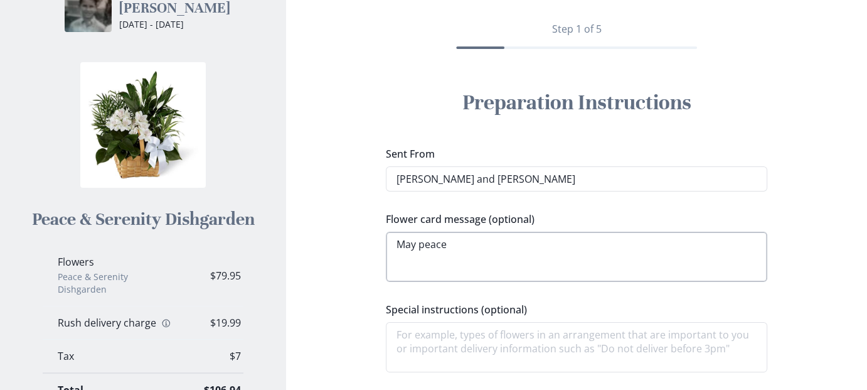
type textarea "x"
type textarea "May peace a"
type textarea "x"
type textarea "May peace an"
type textarea "x"
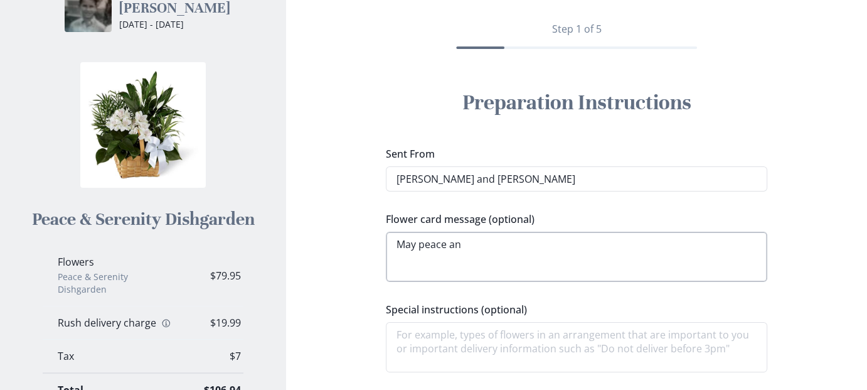
type textarea "May peace and"
type textarea "x"
type textarea "May peace and"
type textarea "x"
type textarea "May peace and c"
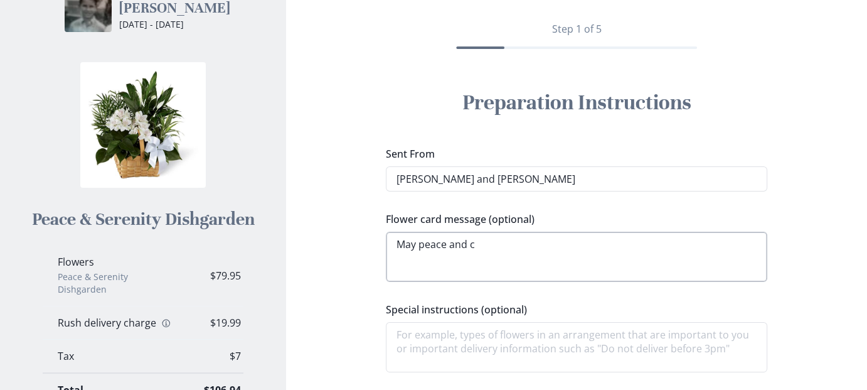
type textarea "x"
type textarea "May peace and co"
type textarea "x"
type textarea "May peace and com"
type textarea "x"
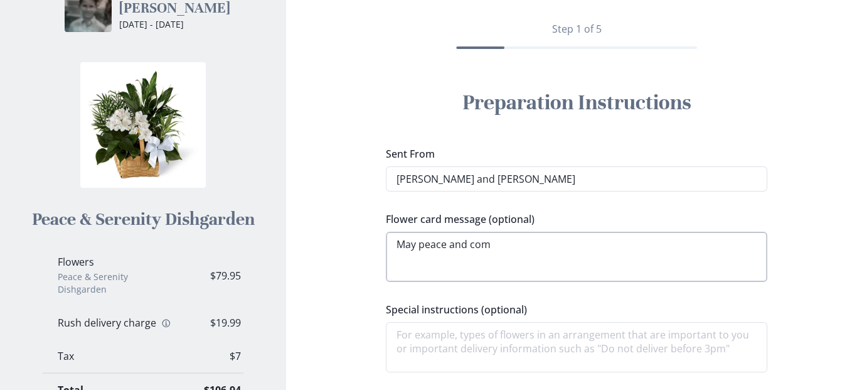
type textarea "May peace and comf"
type textarea "x"
type textarea "May peace and comfo"
type textarea "x"
type textarea "May peace and comfor"
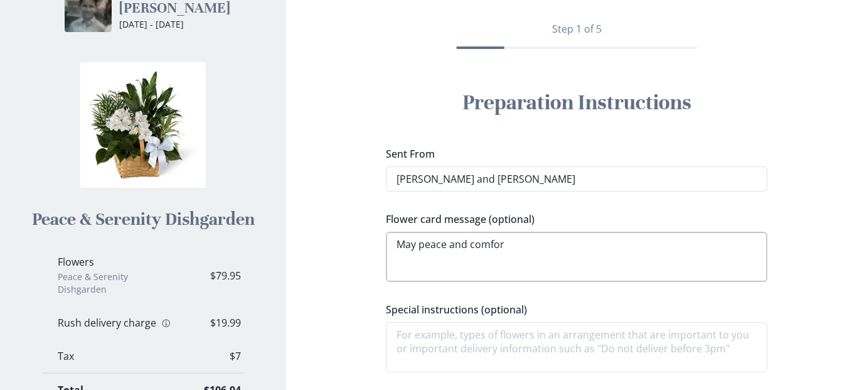
type textarea "x"
type textarea "May peace and comfort"
type textarea "x"
type textarea "May peace and comfort"
type textarea "x"
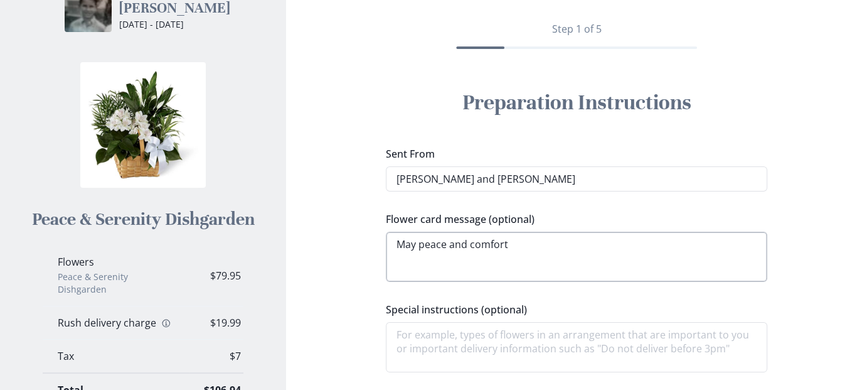
type textarea "May peace and comfort f"
type textarea "x"
type textarea "May peace and comfort fi"
type textarea "x"
type textarea "May peace and comfort fin"
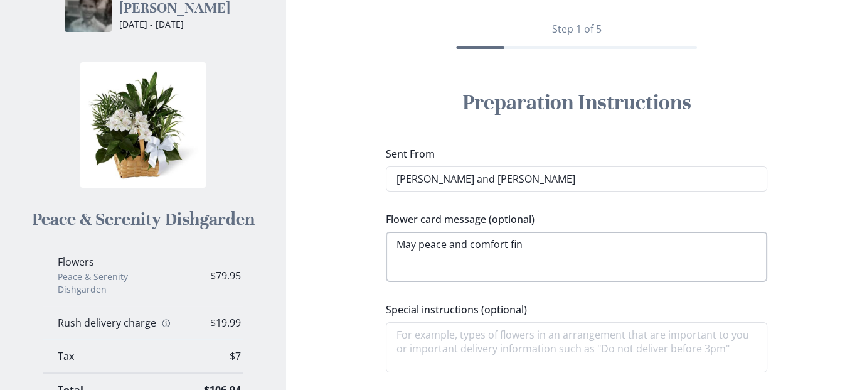
type textarea "x"
type textarea "May peace and comfort find"
type textarea "x"
type textarea "May peace and comfort find"
type textarea "x"
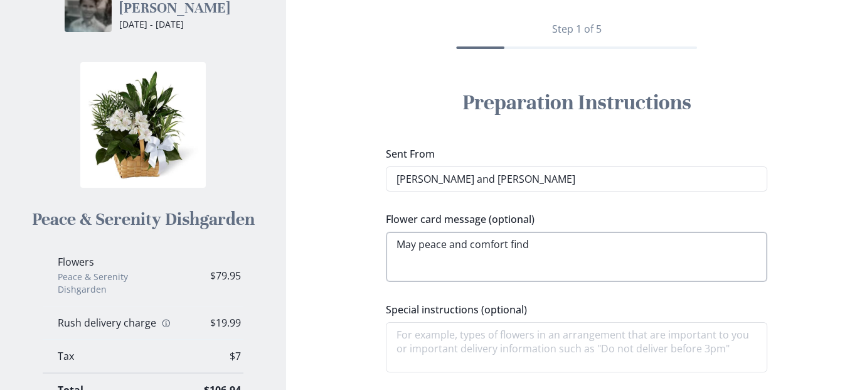
type textarea "May peace and comfort find y"
type textarea "x"
type textarea "May peace and comfort find yo"
type textarea "x"
type textarea "May peace and comfort find you"
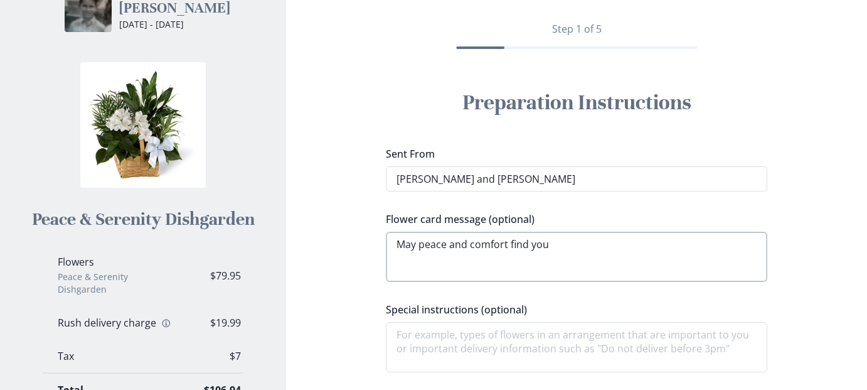
type textarea "x"
type textarea "May peace and comfort find you"
type textarea "x"
type textarea "May peace and comfort find you n"
type textarea "x"
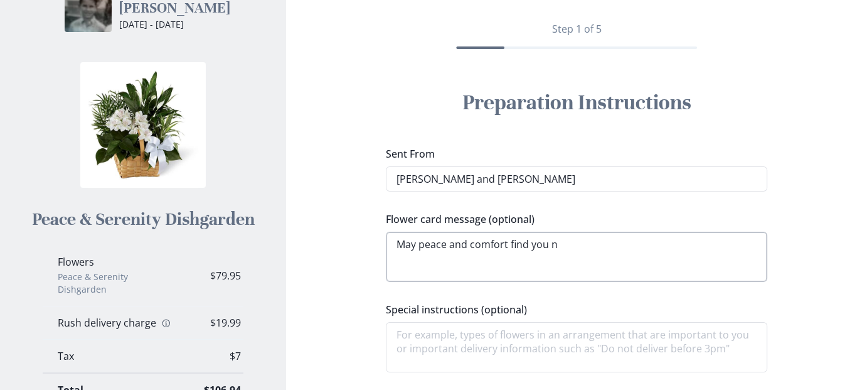
type textarea "May peace and comfort find you"
type textarea "x"
type textarea "May peace and comfort find you a"
type textarea "x"
type textarea "May peace and comfort find you an"
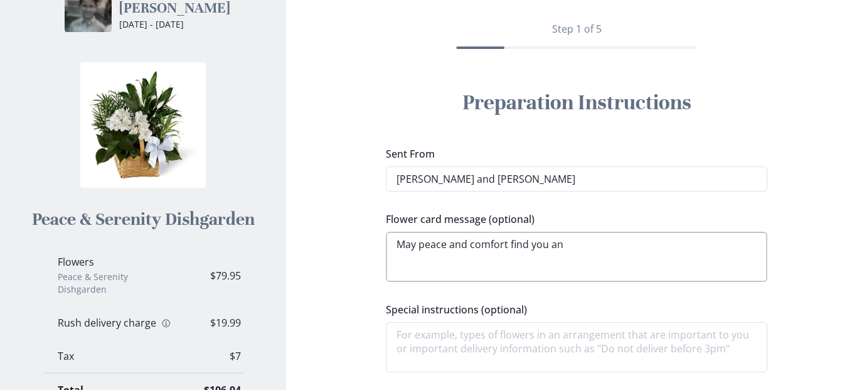
type textarea "x"
type textarea "May peace and comfort find you and"
type textarea "x"
type textarea "May peace and comfort find you and"
type textarea "x"
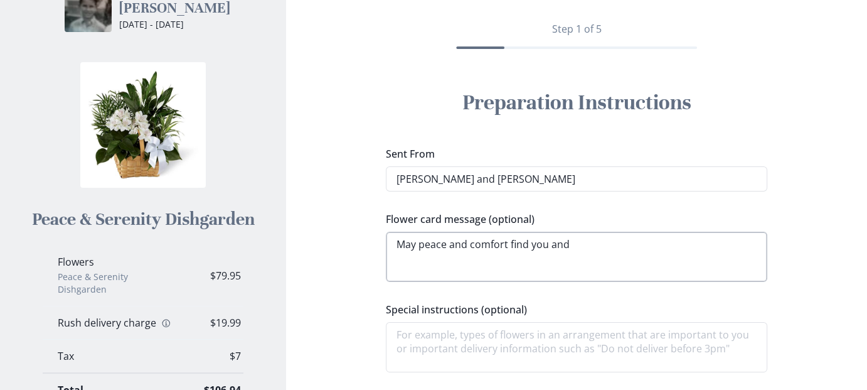
type textarea "May peace and comfort find you and C"
type textarea "x"
type textarea "May peace and comfort find you and Ca"
type textarea "x"
type textarea "May peace and comfort find you and Car"
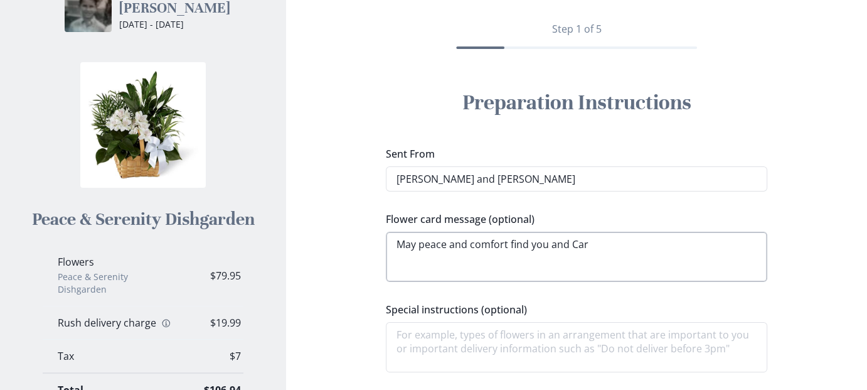
type textarea "x"
type textarea "May peace and comfort find you and Cars"
type textarea "x"
type textarea "May peace and comfort find you and Carso"
type textarea "x"
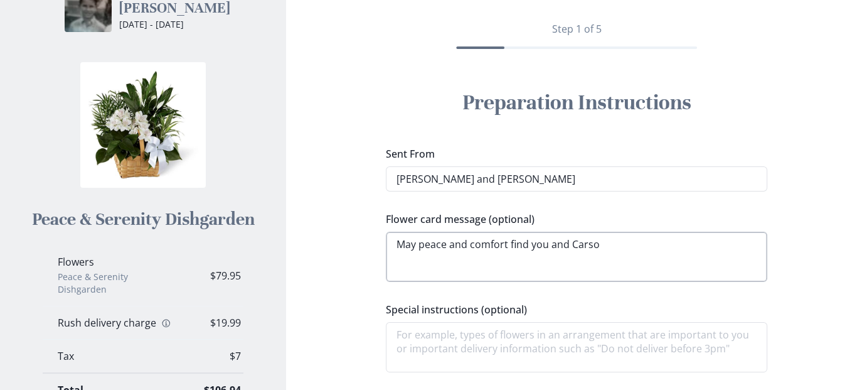
type textarea "May peace and comfort find you and Carso"
type textarea "x"
type textarea "May peace and comfort find you and Carso"
type textarea "x"
type textarea "May peace and comfort find you and Cars"
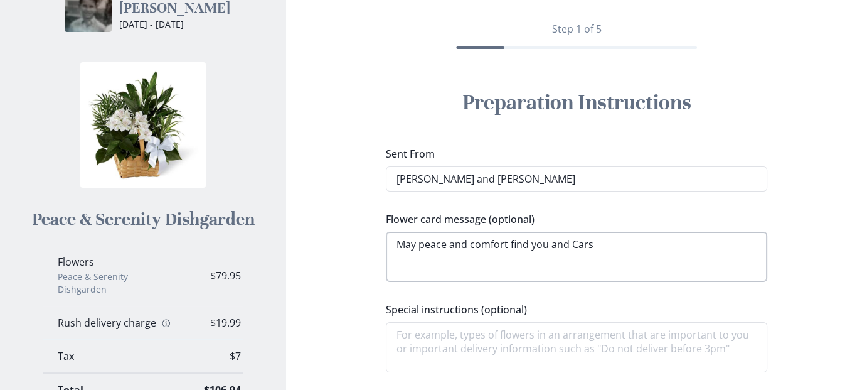
type textarea "x"
type textarea "May peace and comfort find you and Car"
type textarea "x"
type textarea "May peace and comfort find you and Ca"
type textarea "x"
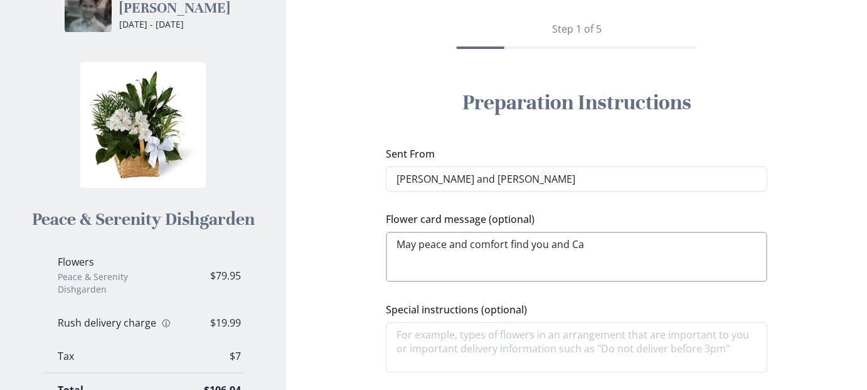
type textarea "May peace and comfort find you and C"
type textarea "x"
type textarea "May peace and comfort find you and"
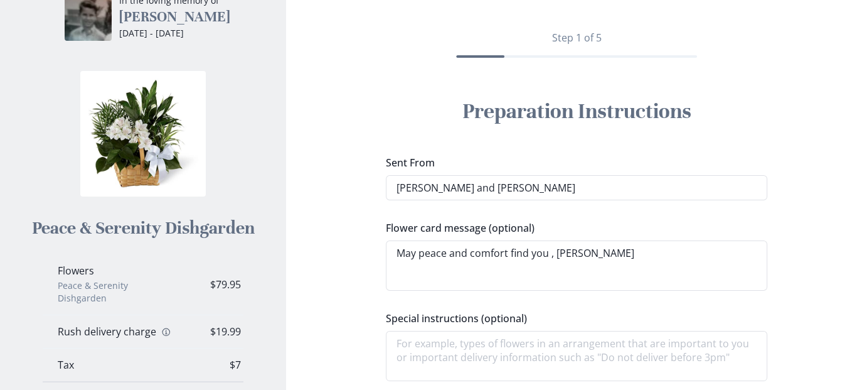
scroll to position [265, 0]
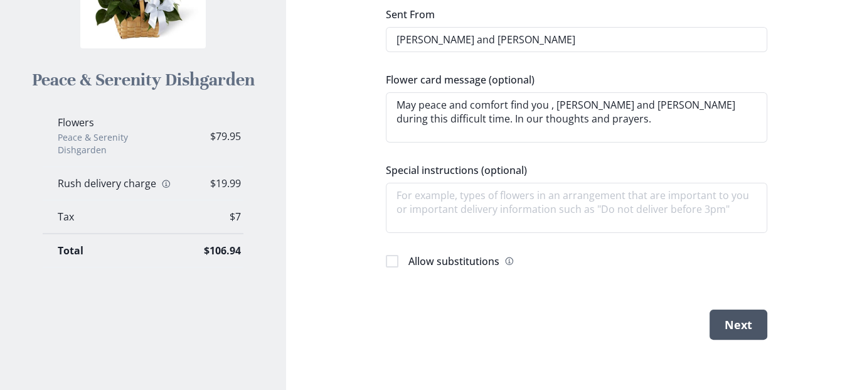
click at [734, 328] on button "Next" at bounding box center [739, 324] width 58 height 30
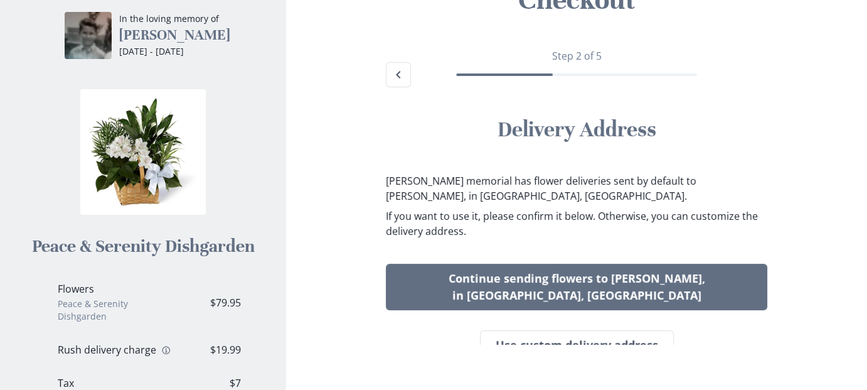
scroll to position [75, 0]
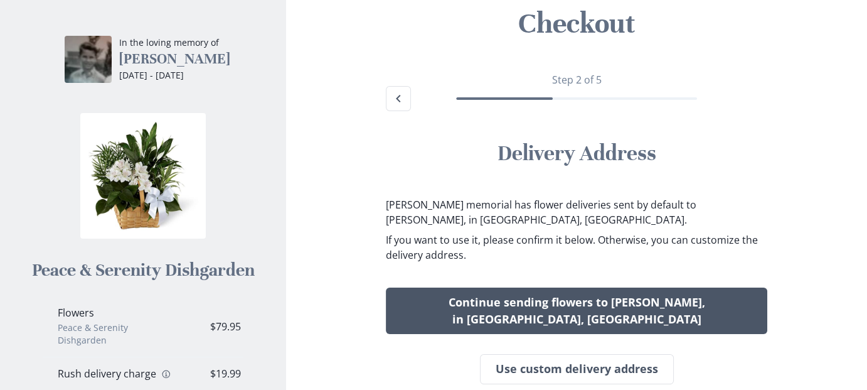
click at [525, 308] on button "Continue sending flowers to Jessica Barmore, in Vernal, UT" at bounding box center [577, 310] width 382 height 46
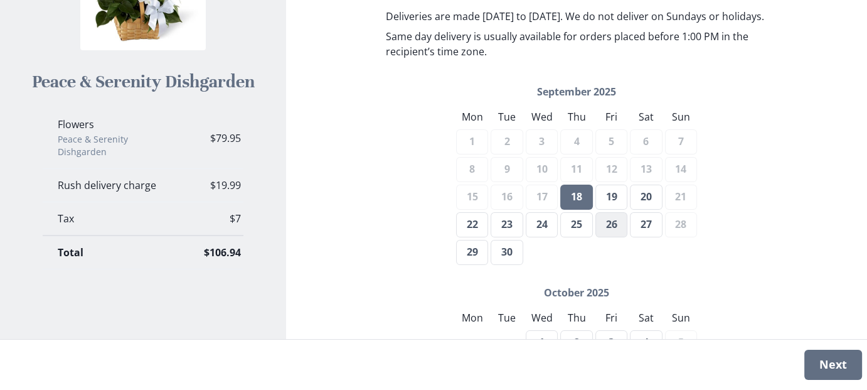
scroll to position [444, 0]
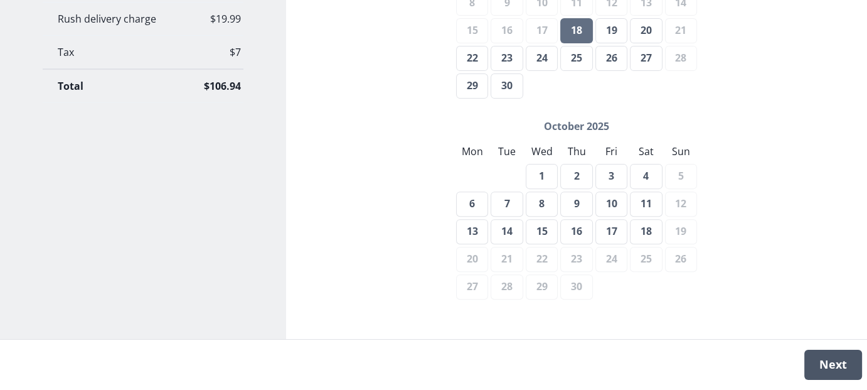
click at [825, 367] on button "Next" at bounding box center [834, 365] width 58 height 30
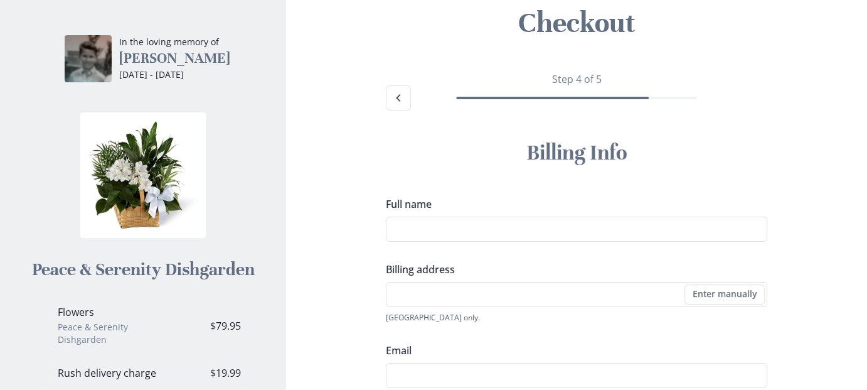
scroll to position [75, 0]
click at [600, 227] on input "Full name" at bounding box center [577, 229] width 382 height 25
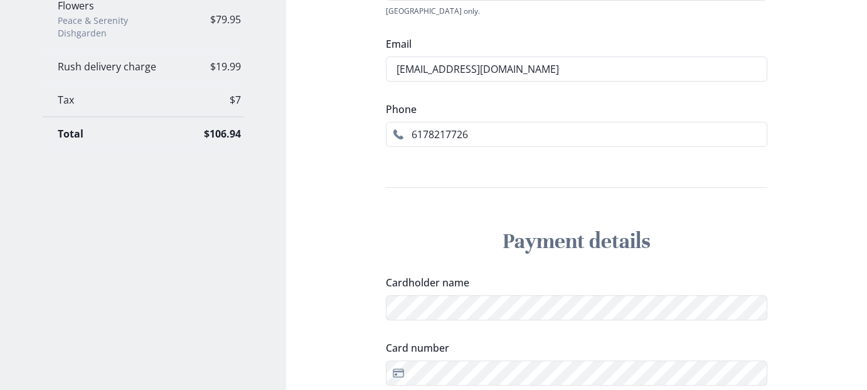
scroll to position [389, 0]
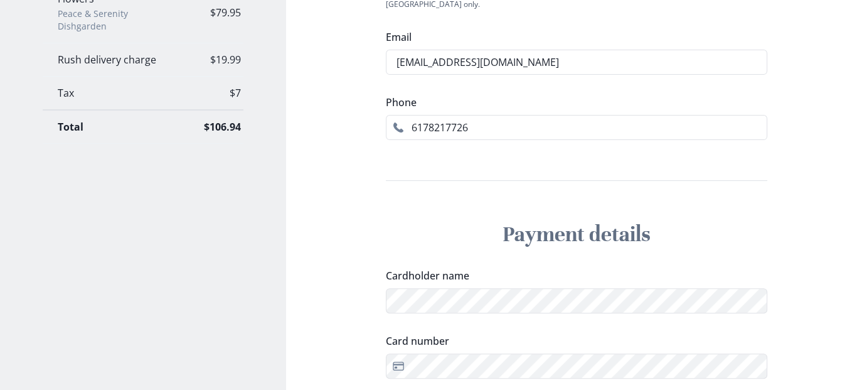
drag, startPoint x: 482, startPoint y: 127, endPoint x: 323, endPoint y: 136, distance: 159.0
click at [323, 136] on div "Checkout Step 4 of 5 Billing Info Full name Joseph Bortolameolli Billing addres…" at bounding box center [576, 149] width 561 height 975
drag, startPoint x: 509, startPoint y: 60, endPoint x: 303, endPoint y: 64, distance: 205.9
click at [304, 64] on div "Checkout Step 4 of 5 Billing Info Full name Joseph Bortolameolli Billing addres…" at bounding box center [576, 149] width 561 height 975
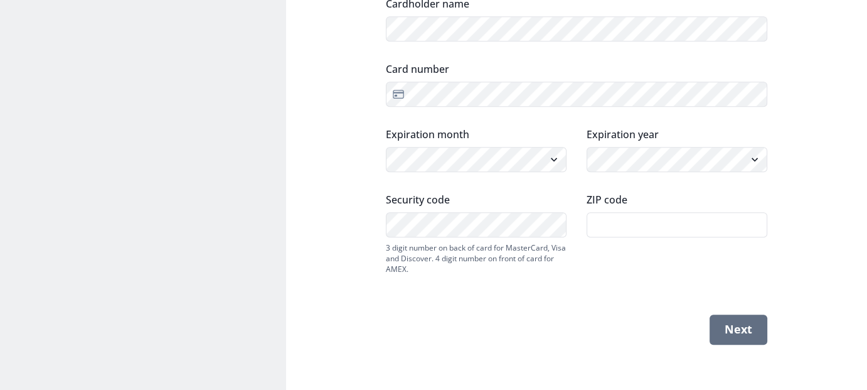
scroll to position [664, 0]
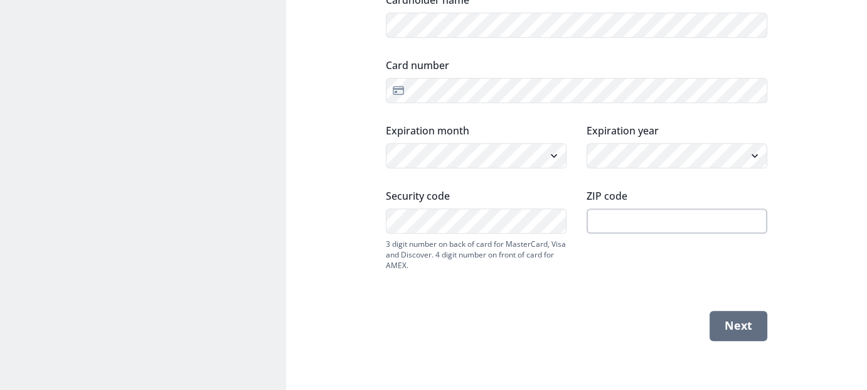
click at [698, 218] on input "ZIP code" at bounding box center [677, 220] width 181 height 25
click at [726, 337] on button "Next" at bounding box center [739, 326] width 58 height 30
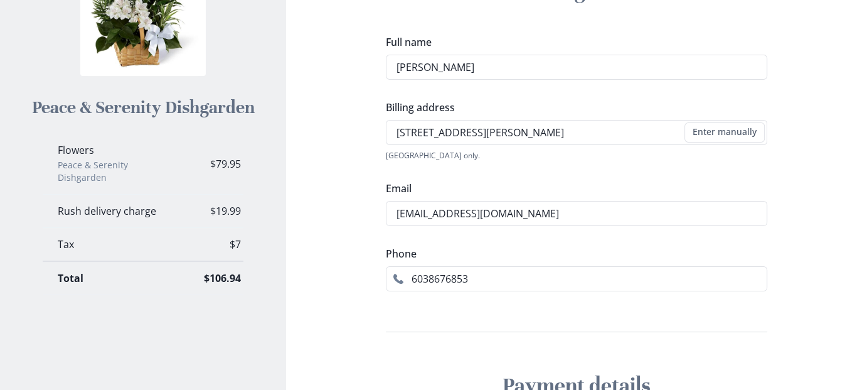
scroll to position [231, 0]
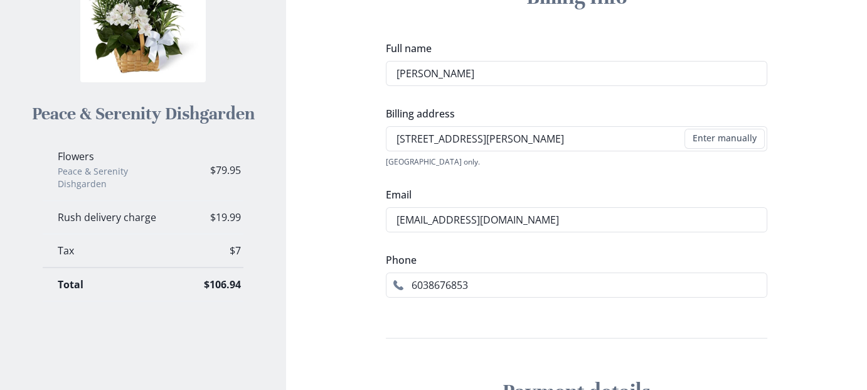
click at [698, 163] on div "United States only." at bounding box center [577, 161] width 382 height 11
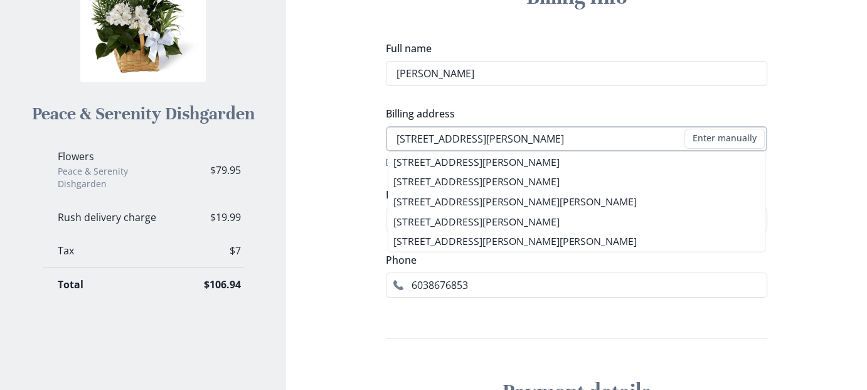
click at [540, 140] on input "78 Calef Rd" at bounding box center [577, 138] width 382 height 25
click at [540, 138] on input "78 Calef Rd" at bounding box center [577, 138] width 382 height 25
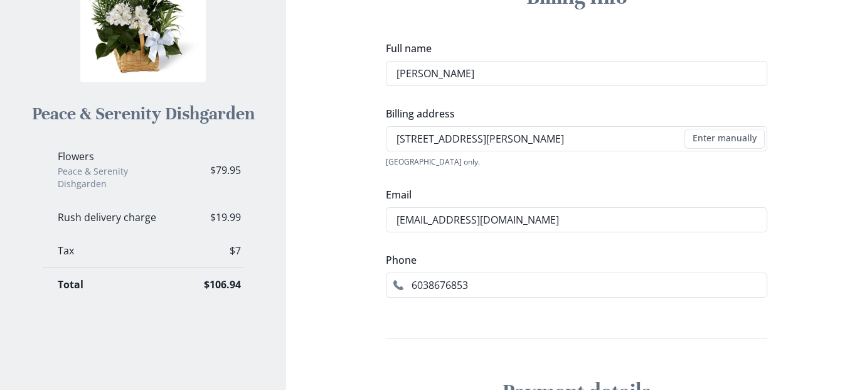
click at [613, 160] on li "78 Calef Rd, Auburn, NH" at bounding box center [577, 162] width 380 height 20
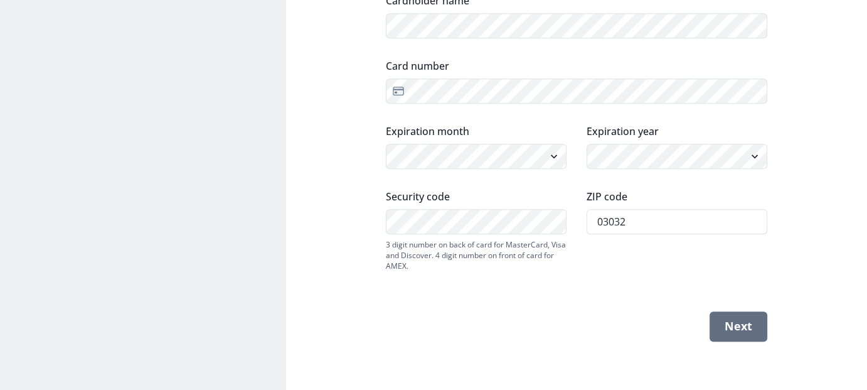
scroll to position [845, 0]
click at [730, 329] on button "Next" at bounding box center [739, 326] width 58 height 30
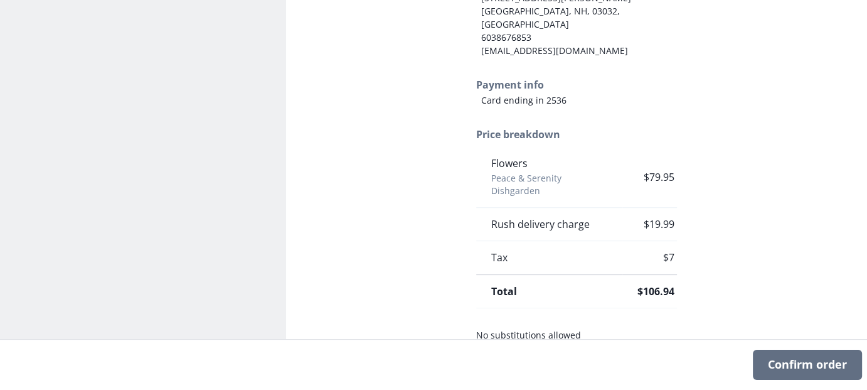
scroll to position [577, 0]
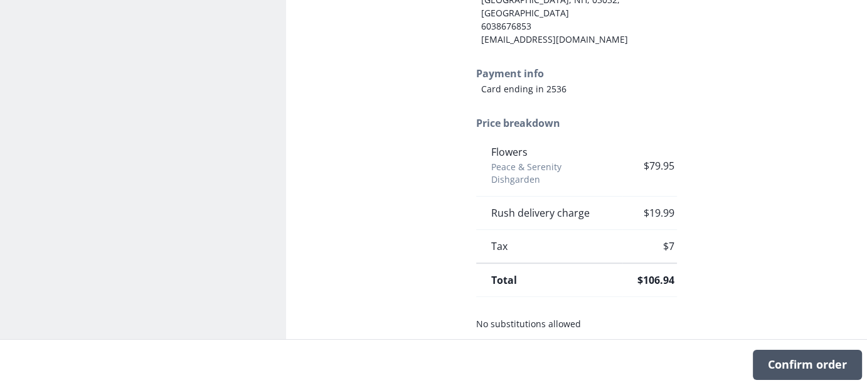
click at [788, 373] on button "Confirm order" at bounding box center [807, 365] width 109 height 30
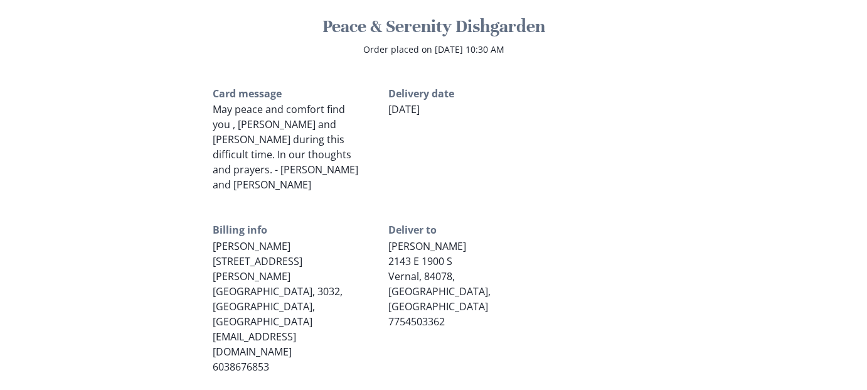
scroll to position [565, 0]
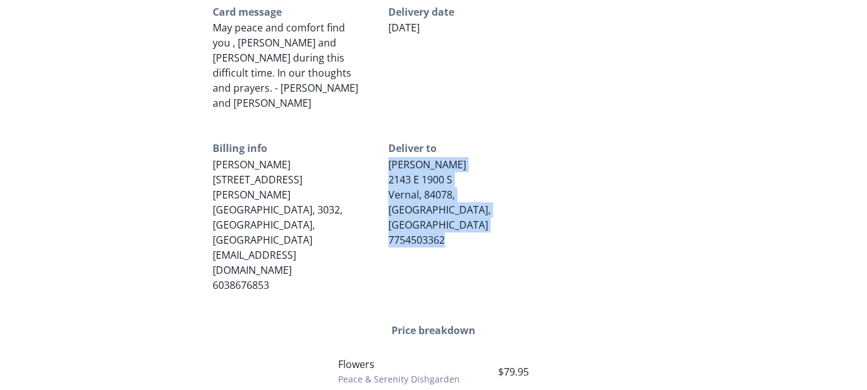
drag, startPoint x: 387, startPoint y: 146, endPoint x: 490, endPoint y: 196, distance: 115.4
click at [498, 202] on div "Billing info Joseph Bortolameolli 78 Calef Rd Auburn, 3032, NH, US sharonannbor…" at bounding box center [434, 217] width 442 height 152
copy div "Jessica Barmore 2143 E 1900 S Vernal, 84078, UT, US 7754503362"
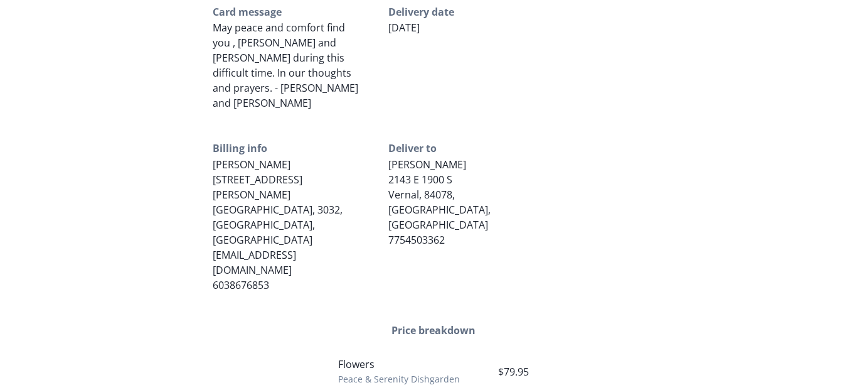
click at [575, 222] on div "Peace & Serenity Dishgarden Order placed on September 18, 2025 at 10:30 AM Card…" at bounding box center [434, 142] width 442 height 709
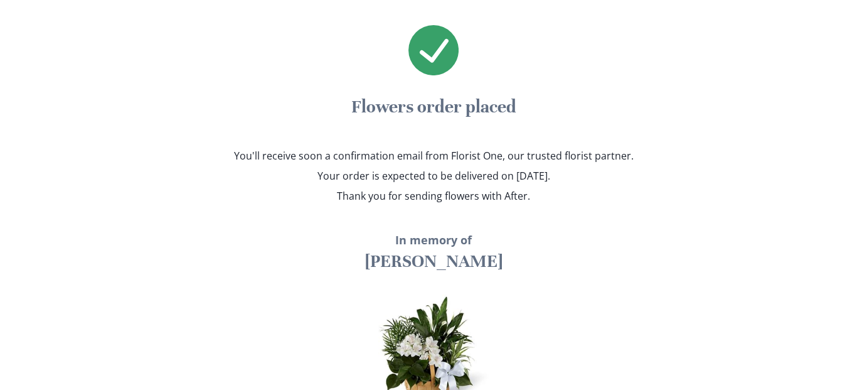
scroll to position [0, 0]
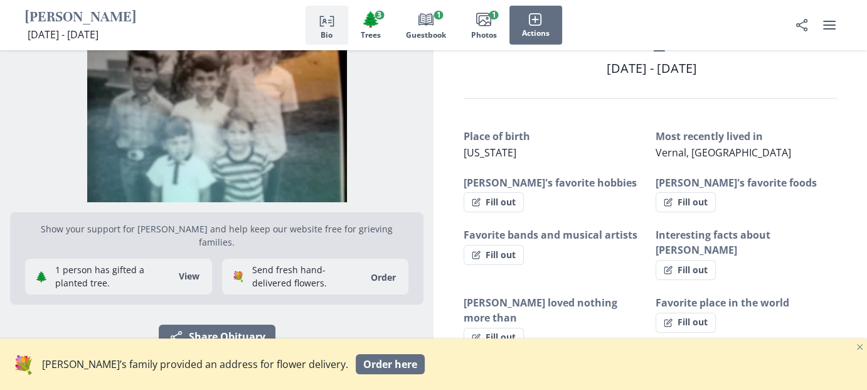
scroll to position [126, 0]
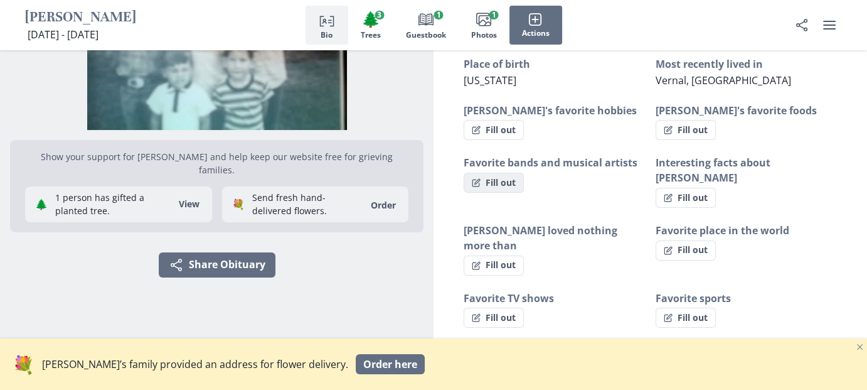
click at [518, 185] on button "Fill out" at bounding box center [494, 183] width 60 height 20
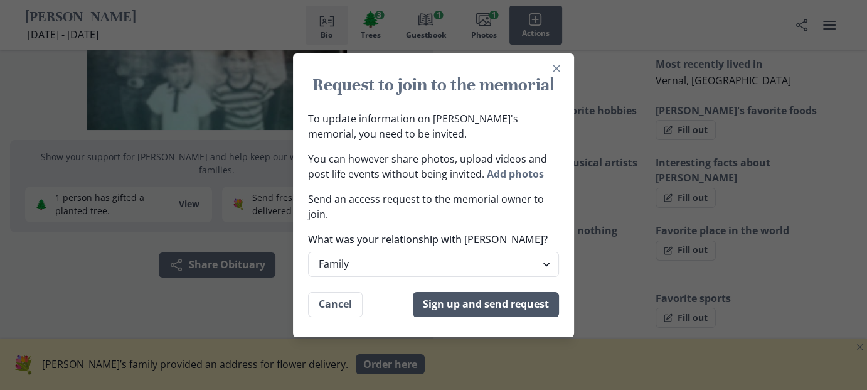
click at [456, 303] on button "Sign up and send request" at bounding box center [486, 304] width 146 height 25
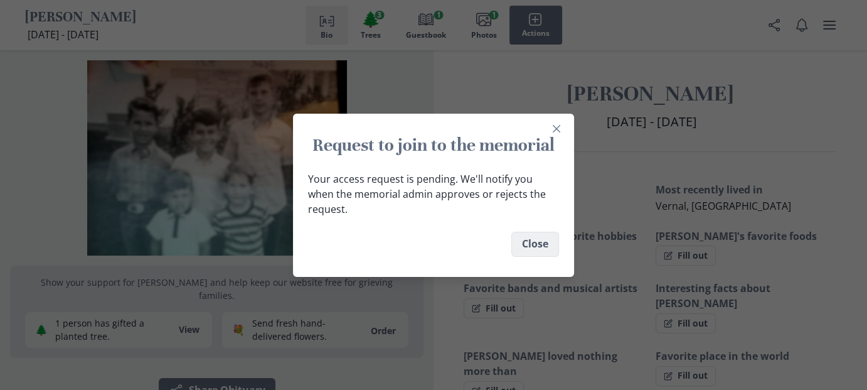
click at [542, 233] on button "Close" at bounding box center [536, 244] width 48 height 25
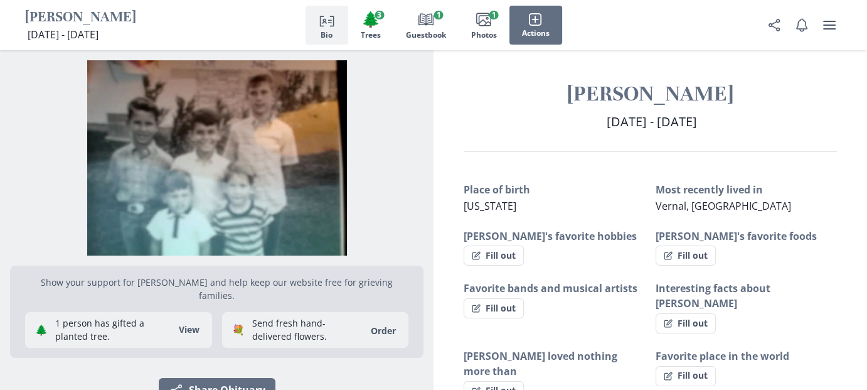
drag, startPoint x: 217, startPoint y: 29, endPoint x: 236, endPoint y: 416, distance: 387.1
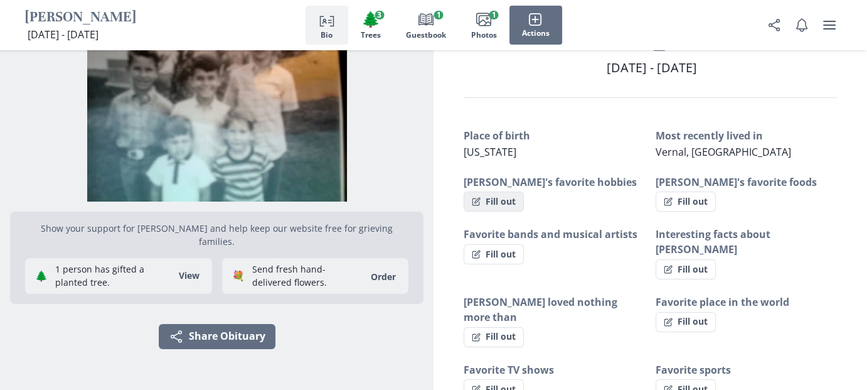
click at [500, 200] on button "Fill out" at bounding box center [494, 201] width 60 height 20
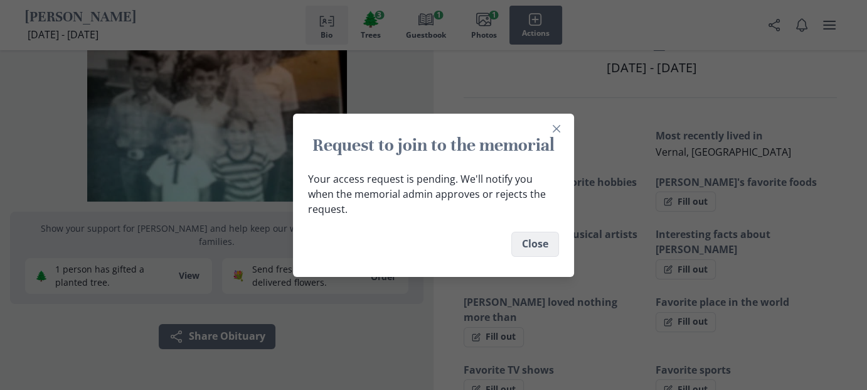
click at [550, 240] on button "Close" at bounding box center [536, 244] width 48 height 25
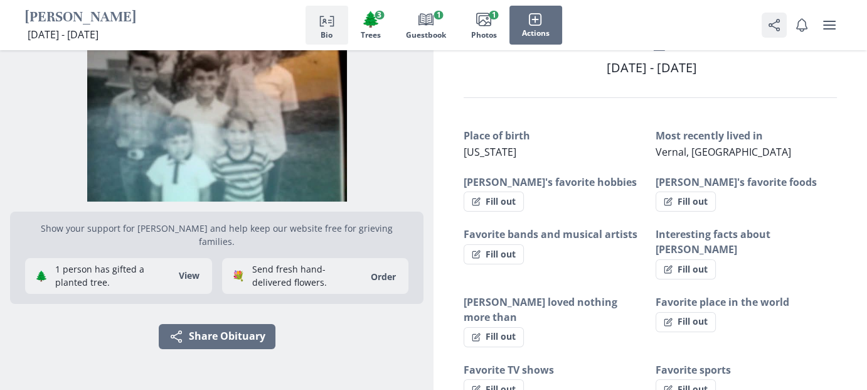
click at [776, 23] on icon "Share" at bounding box center [774, 25] width 15 height 15
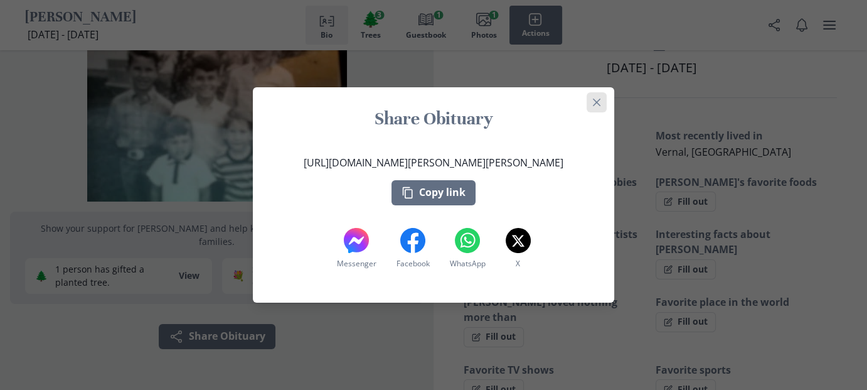
click at [594, 105] on button "Close" at bounding box center [597, 102] width 20 height 20
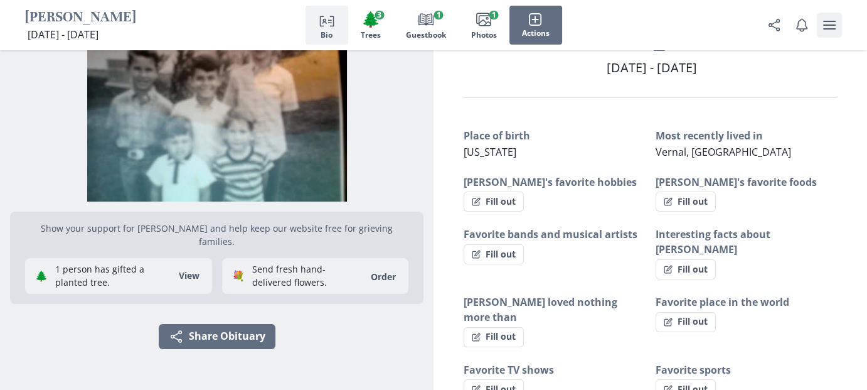
click at [837, 26] on button "user menu" at bounding box center [829, 25] width 25 height 25
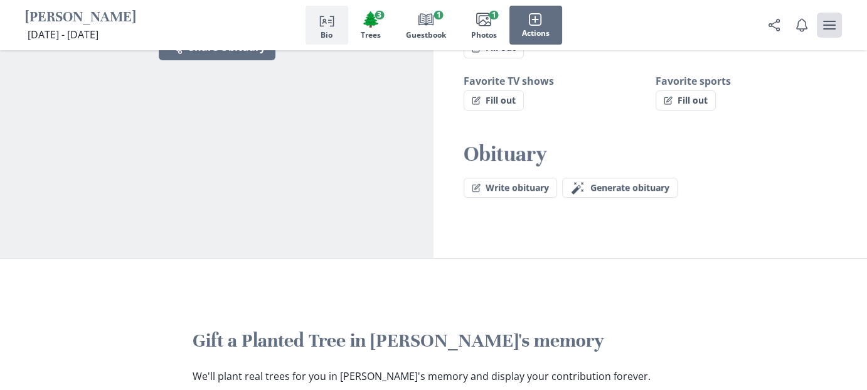
scroll to position [42, 0]
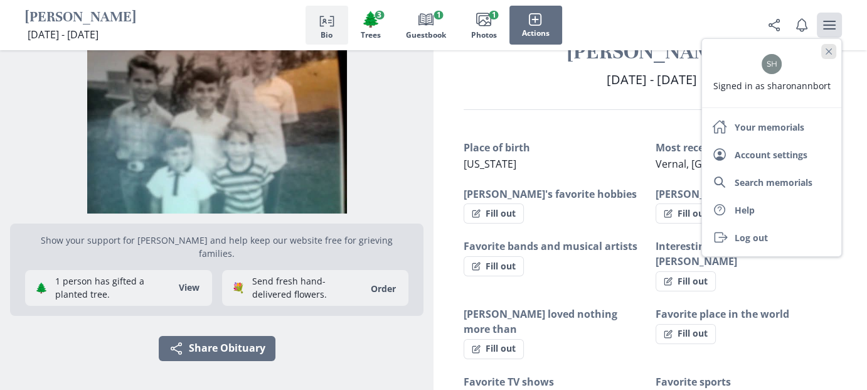
click at [826, 54] on button "Close" at bounding box center [829, 51] width 15 height 15
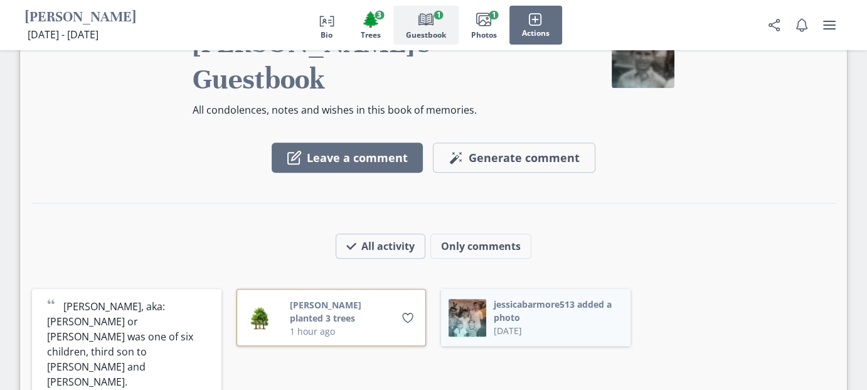
scroll to position [1318, 0]
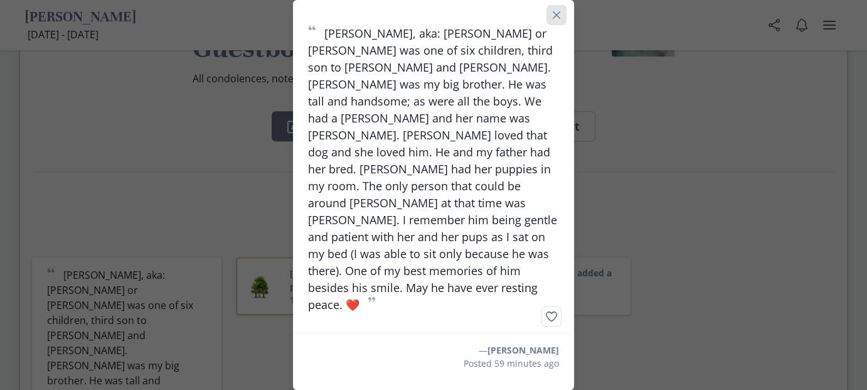
click at [558, 19] on icon "Close" at bounding box center [557, 15] width 8 height 8
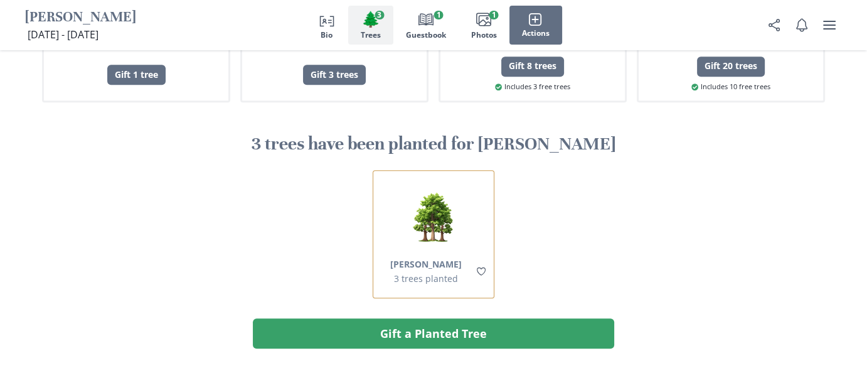
scroll to position [753, 0]
